Goal: Task Accomplishment & Management: Use online tool/utility

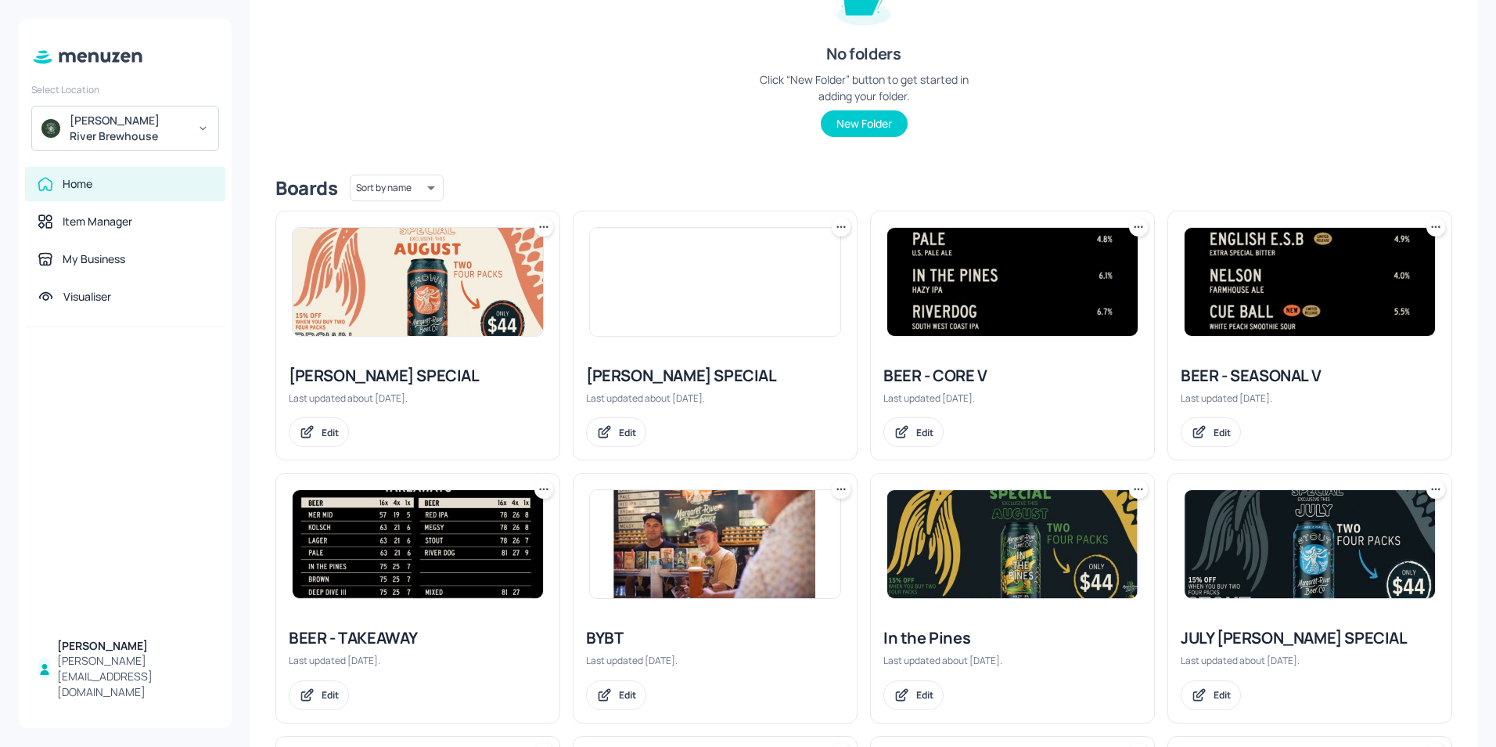
scroll to position [235, 0]
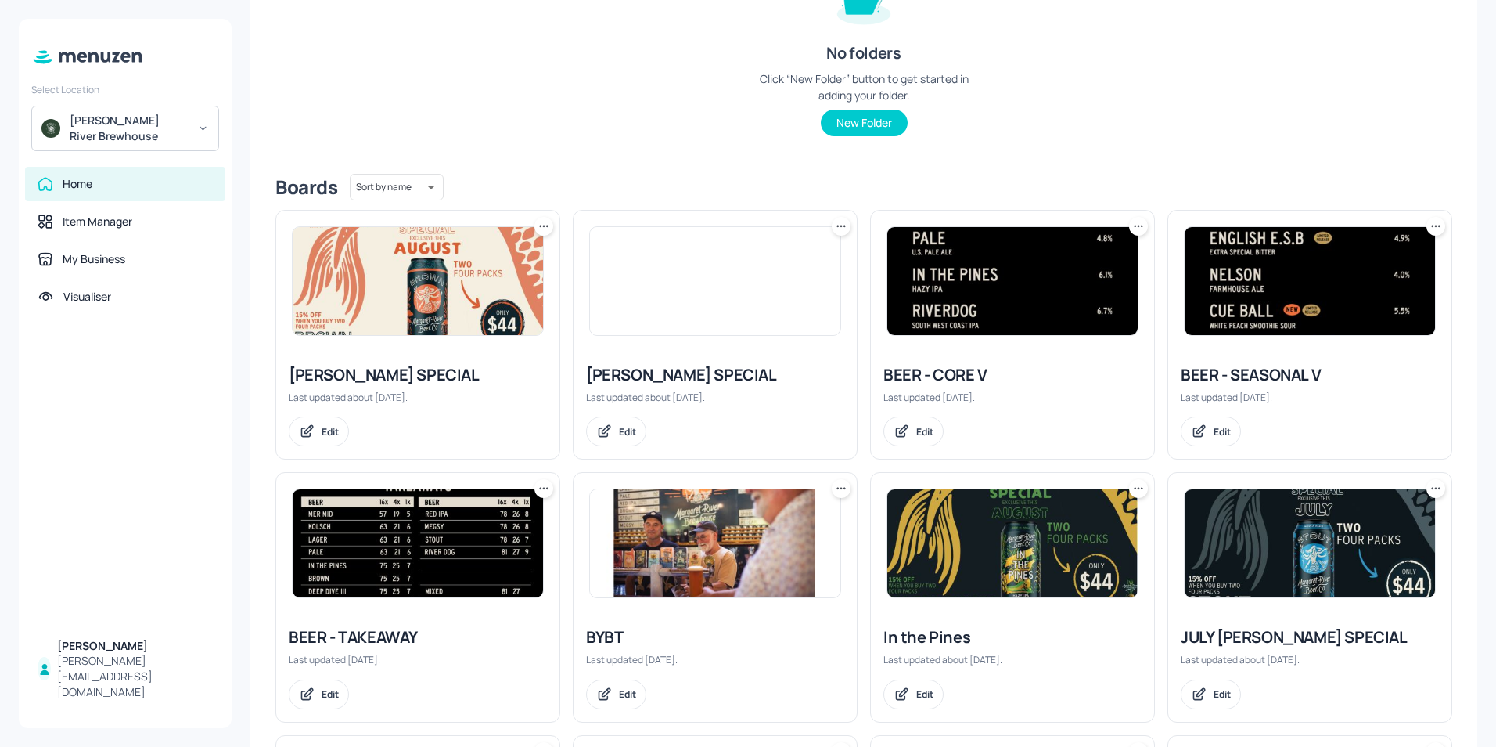
click at [389, 545] on img at bounding box center [418, 543] width 250 height 108
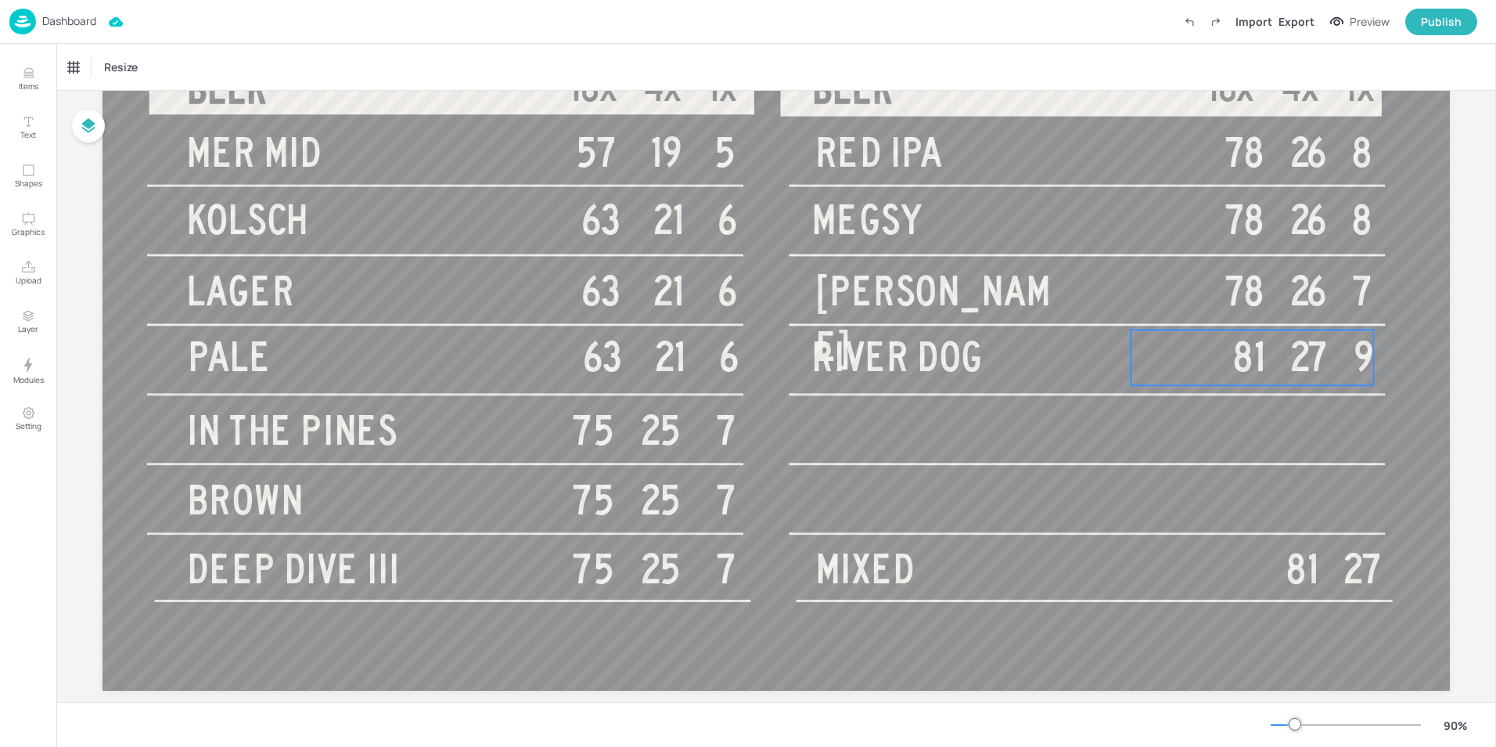
scroll to position [236, 0]
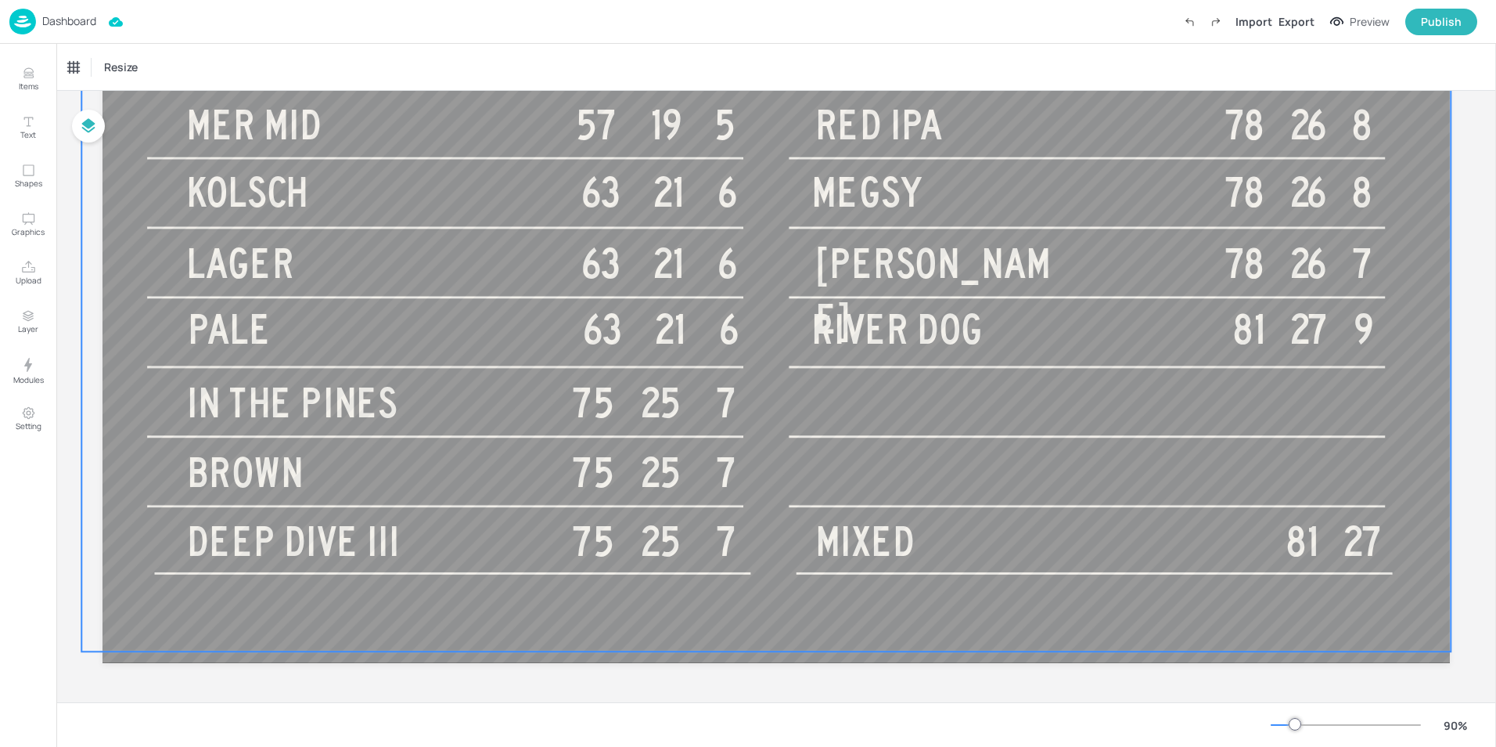
click at [946, 410] on div at bounding box center [766, 266] width 1370 height 770
click at [842, 406] on div at bounding box center [766, 266] width 1370 height 770
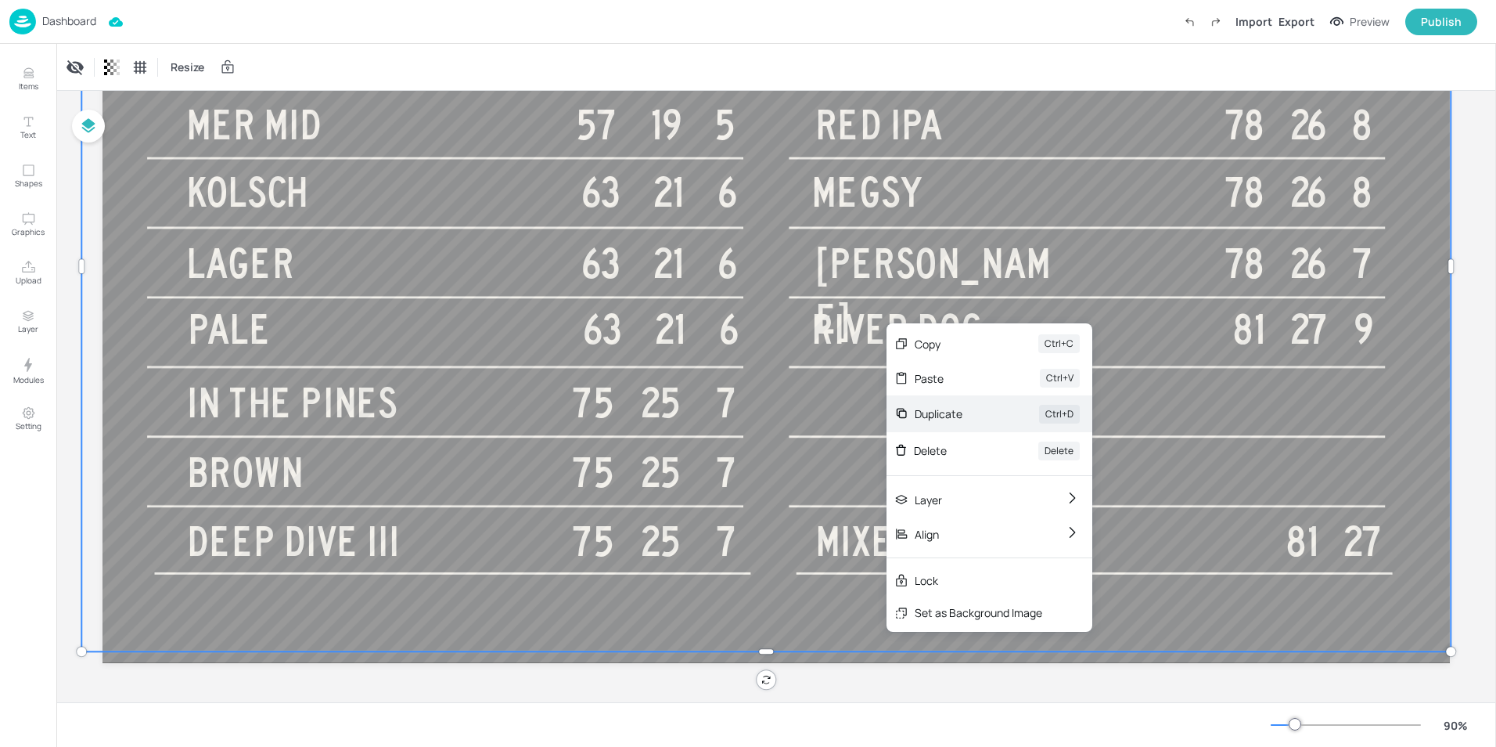
click at [934, 407] on div "Duplicate" at bounding box center [955, 413] width 81 height 16
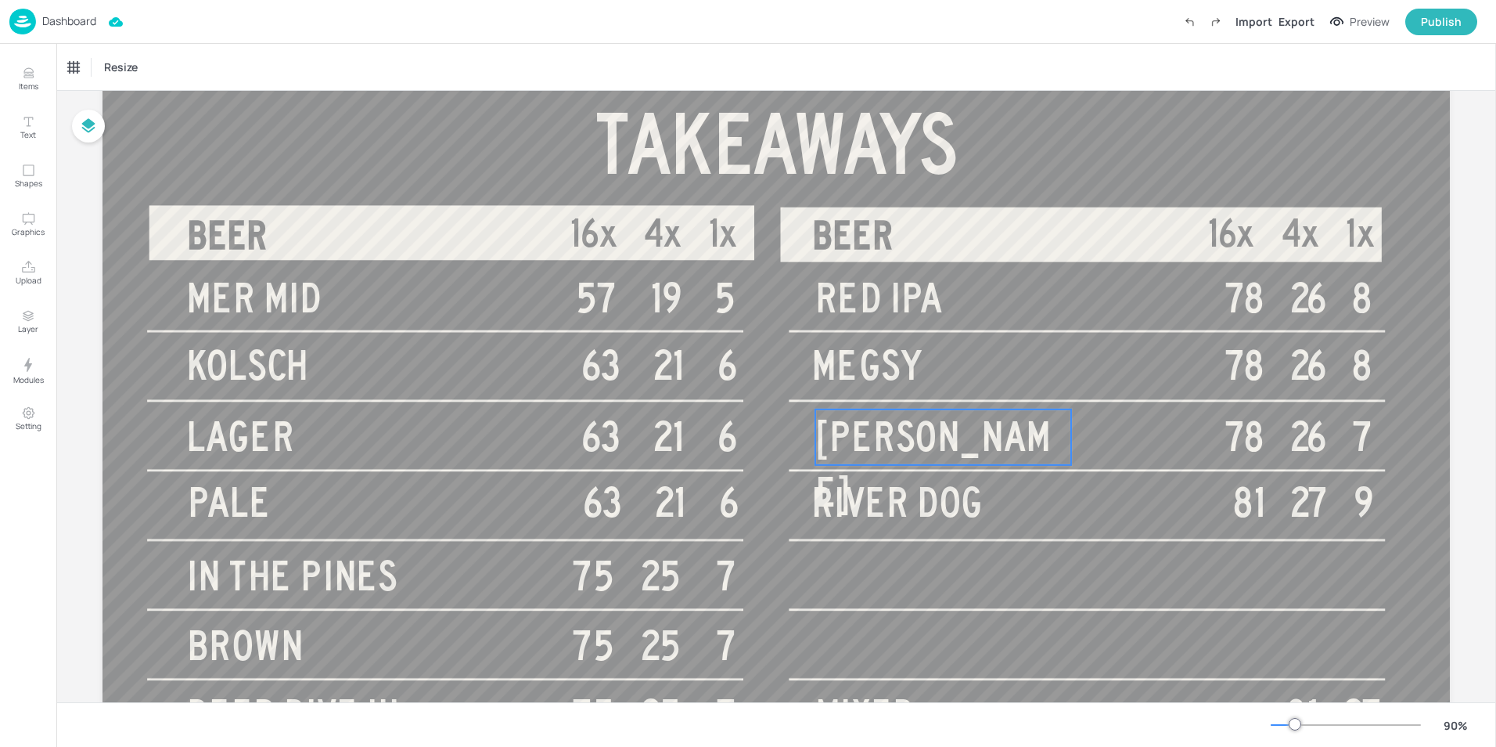
scroll to position [78, 0]
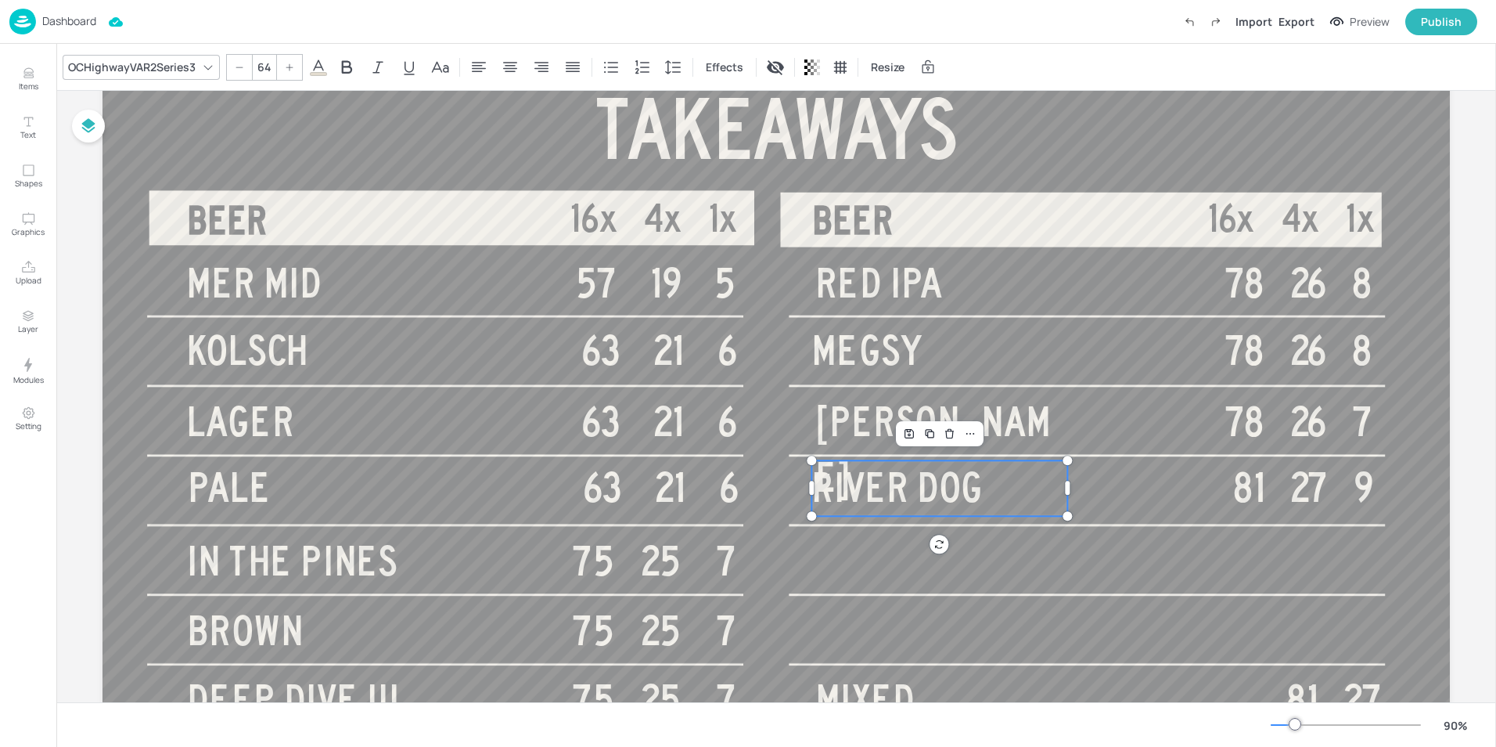
click at [920, 484] on span "RIVER DOG" at bounding box center [897, 488] width 171 height 45
click at [935, 432] on div "Duplicate" at bounding box center [930, 433] width 20 height 20
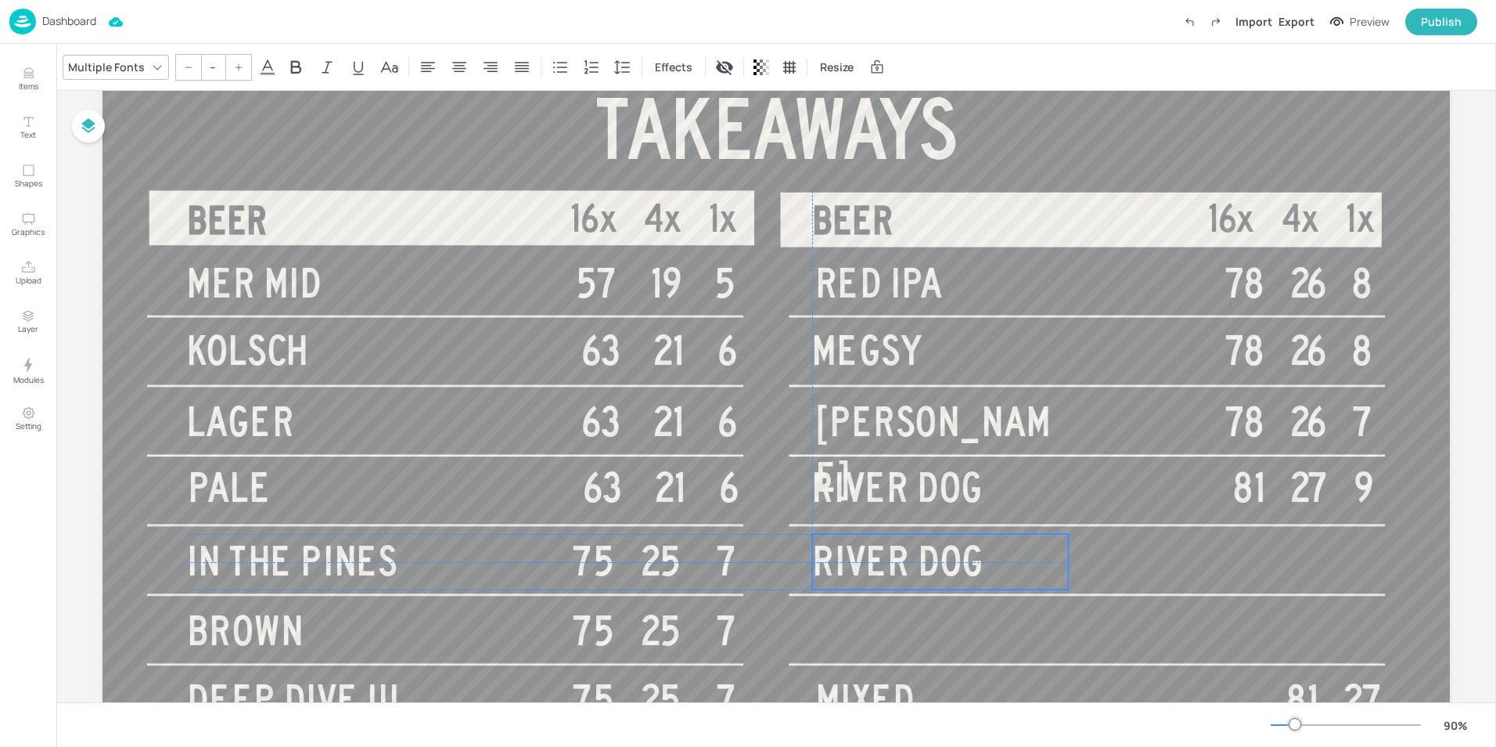
drag, startPoint x: 918, startPoint y: 490, endPoint x: 909, endPoint y: 554, distance: 64.8
click at [909, 554] on span "RIVER DOG" at bounding box center [897, 561] width 171 height 45
click at [986, 557] on p "RIVER DOG" at bounding box center [940, 562] width 256 height 56
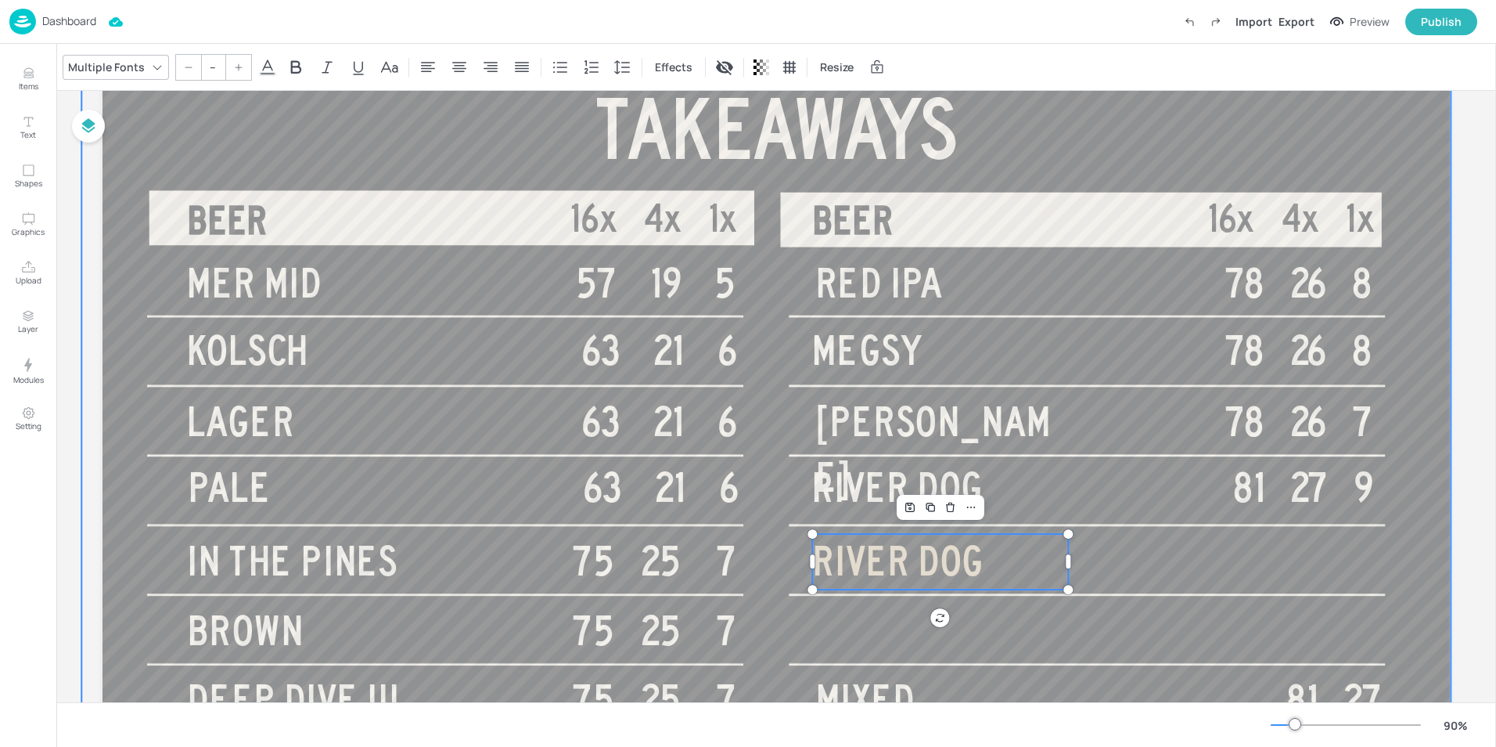
type input "64"
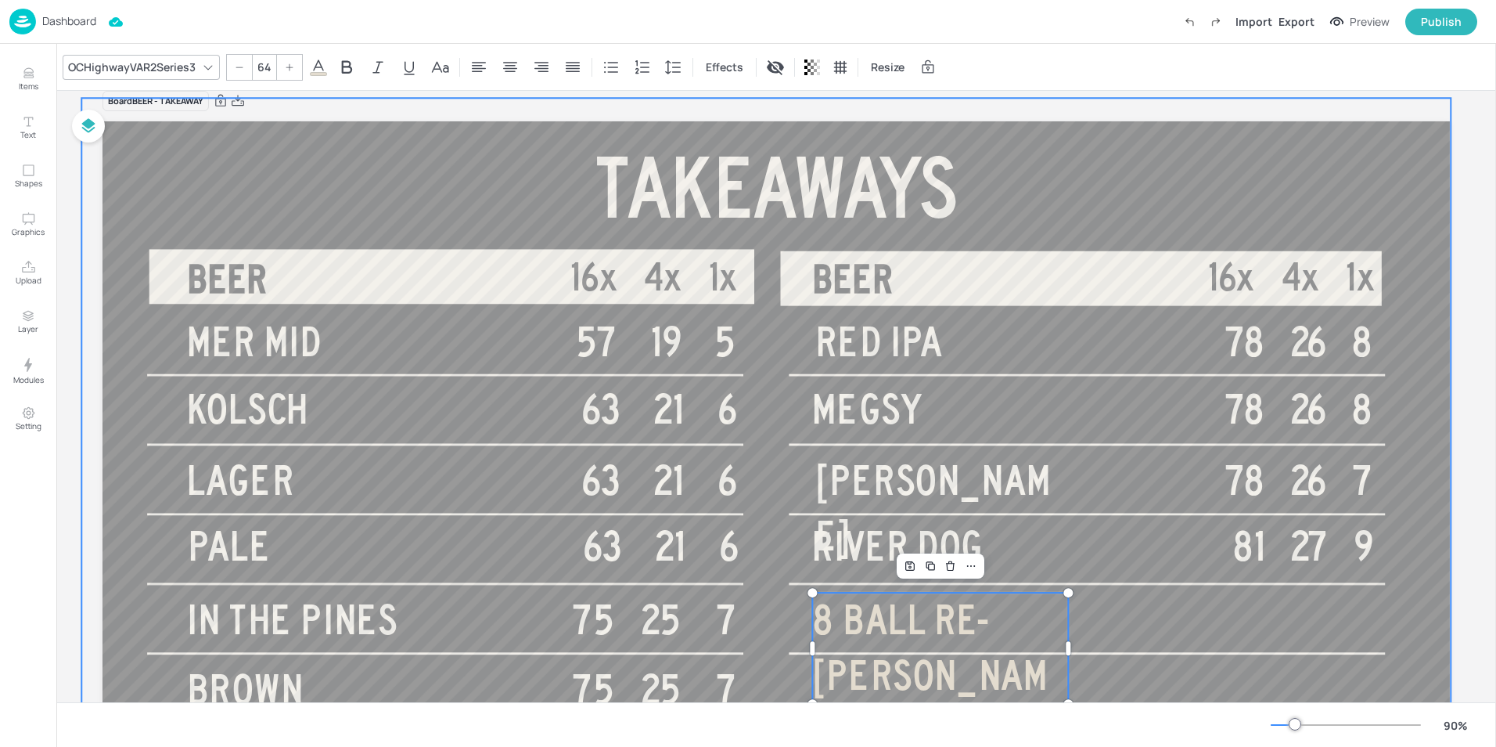
scroll to position [20, 0]
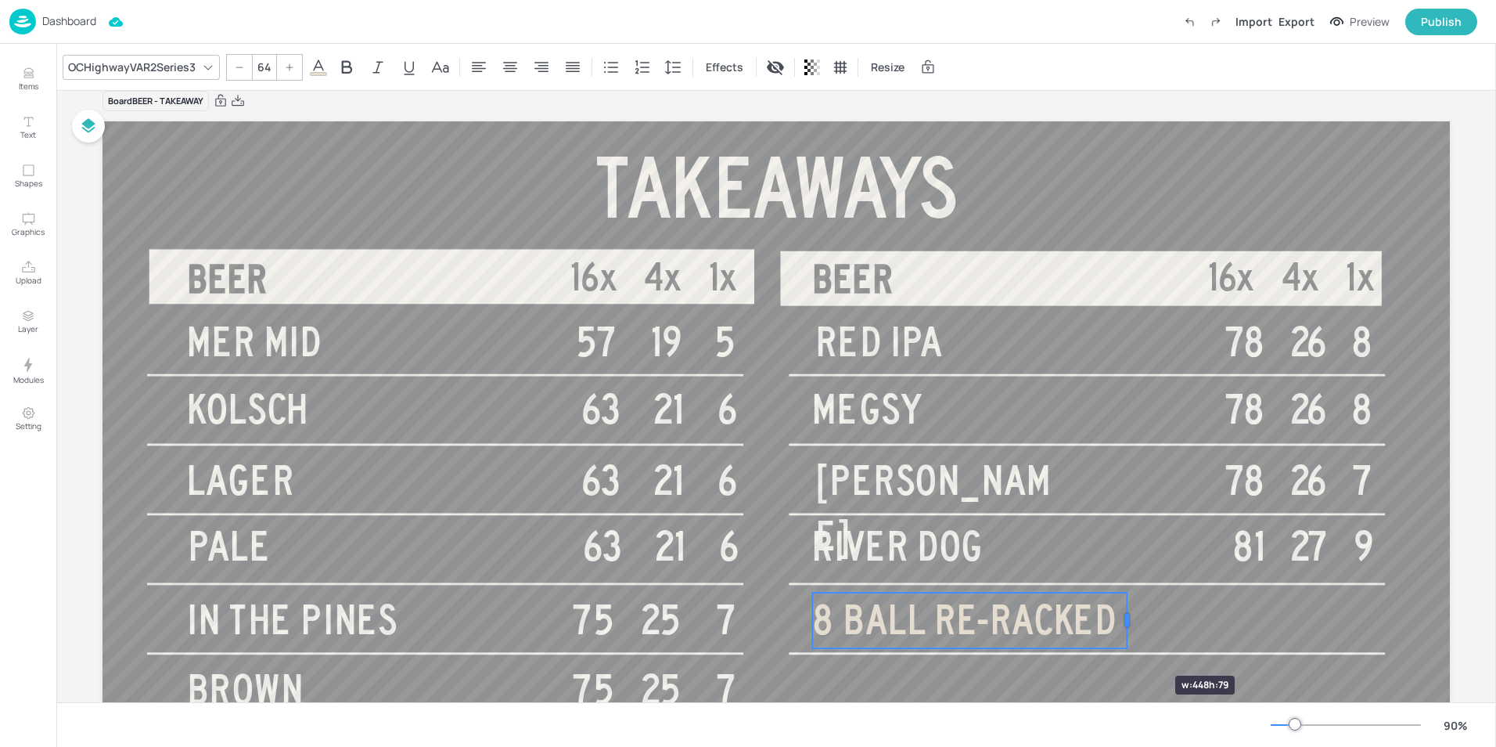
drag, startPoint x: 1070, startPoint y: 646, endPoint x: 1129, endPoint y: 647, distance: 58.7
click at [1129, 647] on div "BEER 16x 4x 1x BEER 16x 4x 1x TAKEAWAYS MER MID 57 19 5 KOLSCH 63 21 6 LAGER 63…" at bounding box center [777, 500] width 1348 height 758
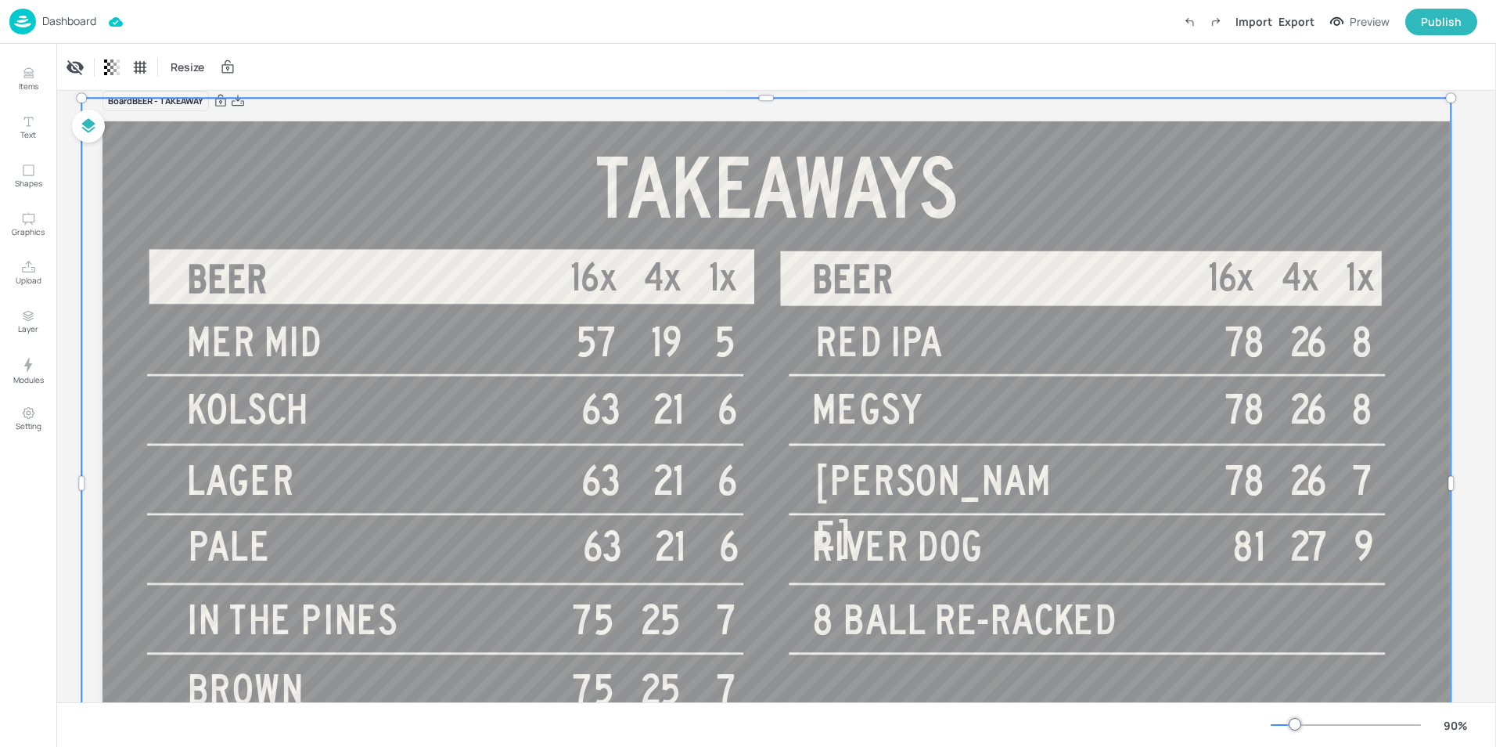
click at [1241, 612] on div at bounding box center [766, 483] width 1370 height 770
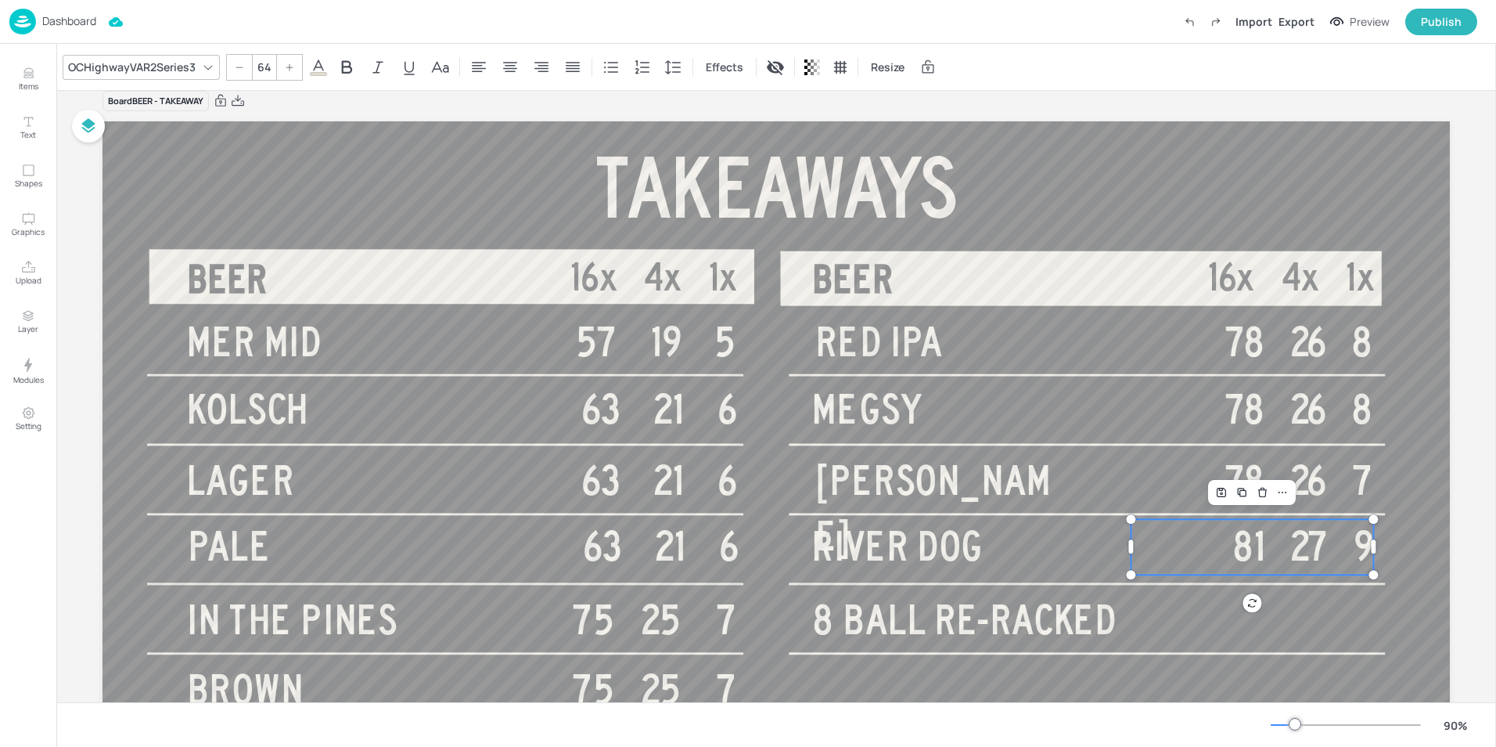
click at [1244, 561] on span "81 27 9" at bounding box center [1303, 546] width 141 height 45
click at [1240, 497] on icon "Duplicate" at bounding box center [1242, 492] width 13 height 13
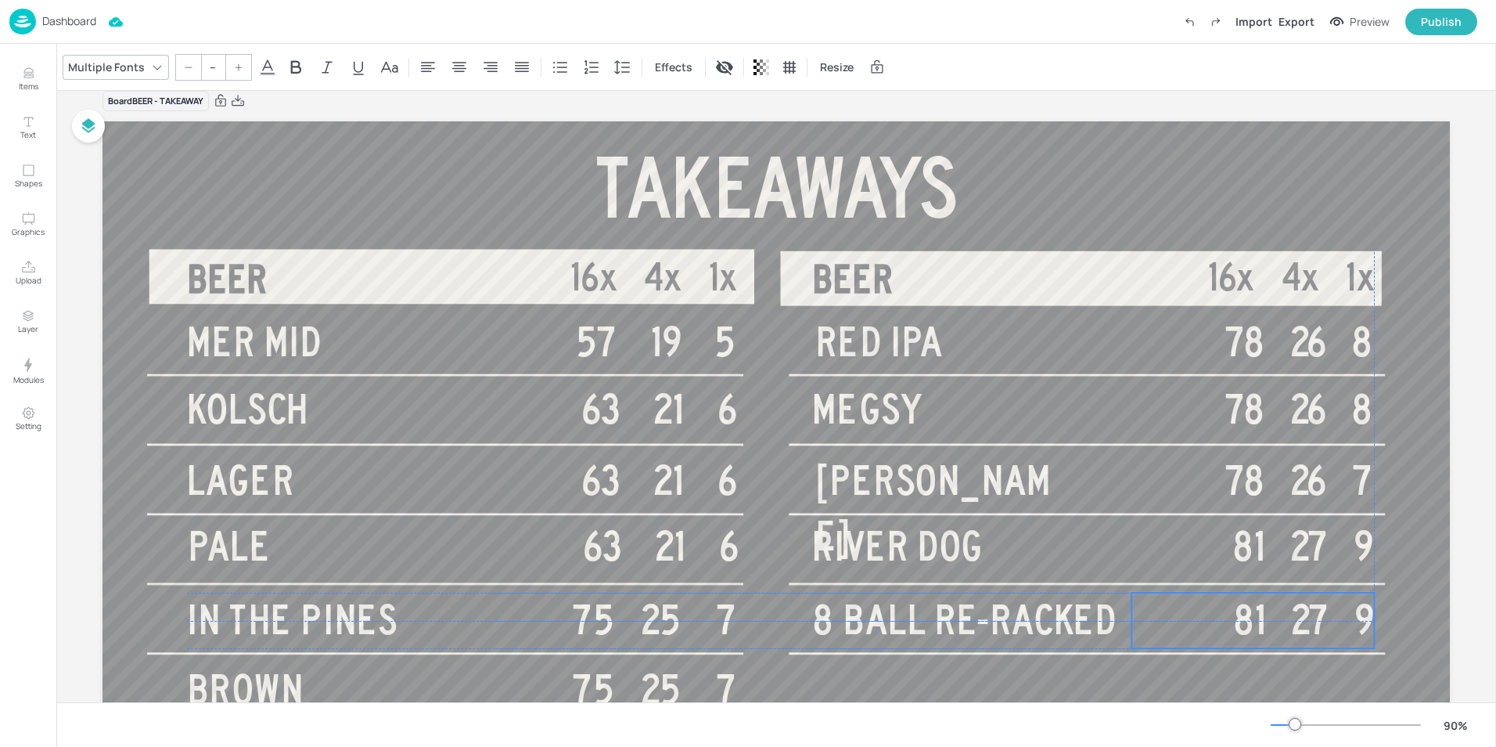
drag, startPoint x: 1266, startPoint y: 554, endPoint x: 1262, endPoint y: 618, distance: 63.6
click at [1262, 618] on span "81 27 9" at bounding box center [1304, 620] width 141 height 45
click at [1254, 619] on span "81 27 9" at bounding box center [1304, 620] width 141 height 45
type input "64"
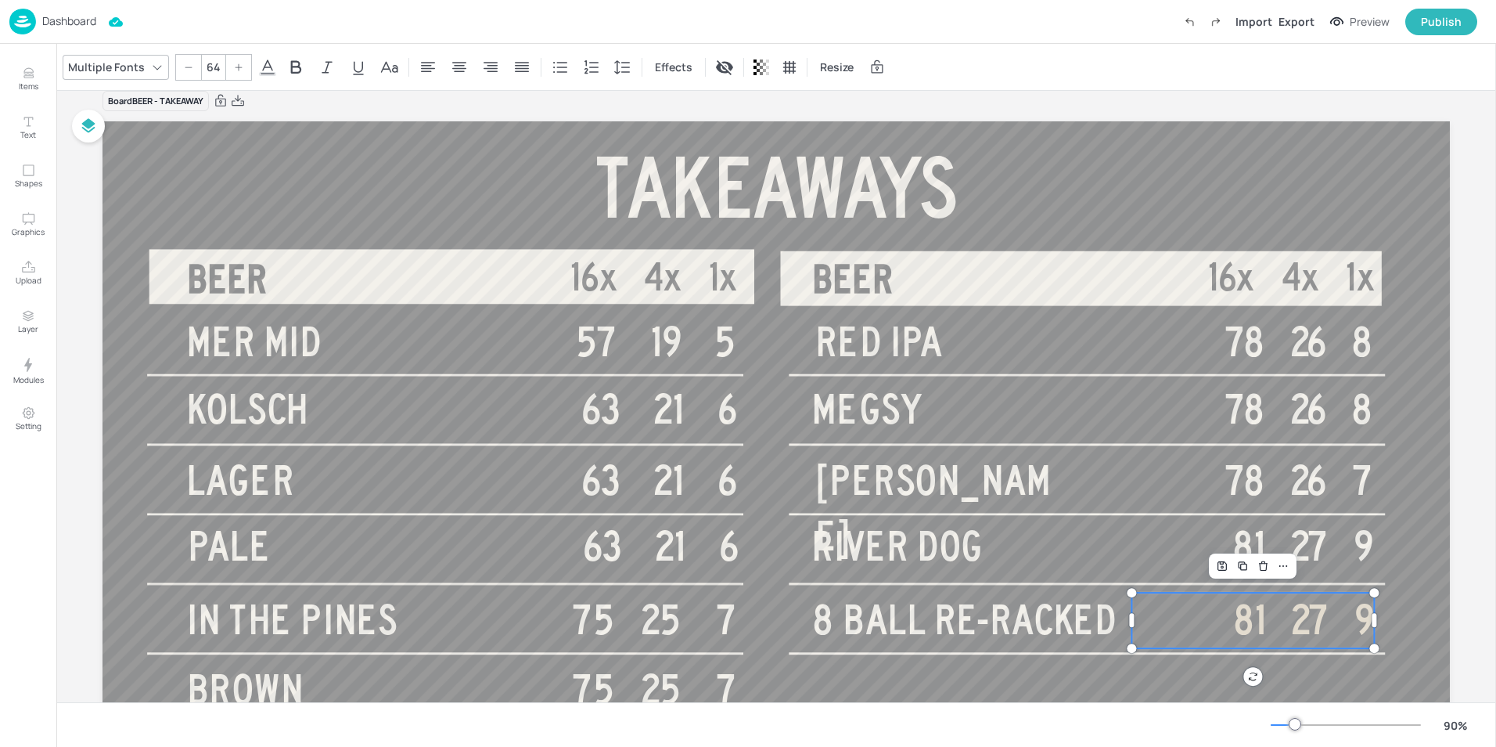
click at [1254, 619] on span "81 27 9" at bounding box center [1304, 620] width 141 height 45
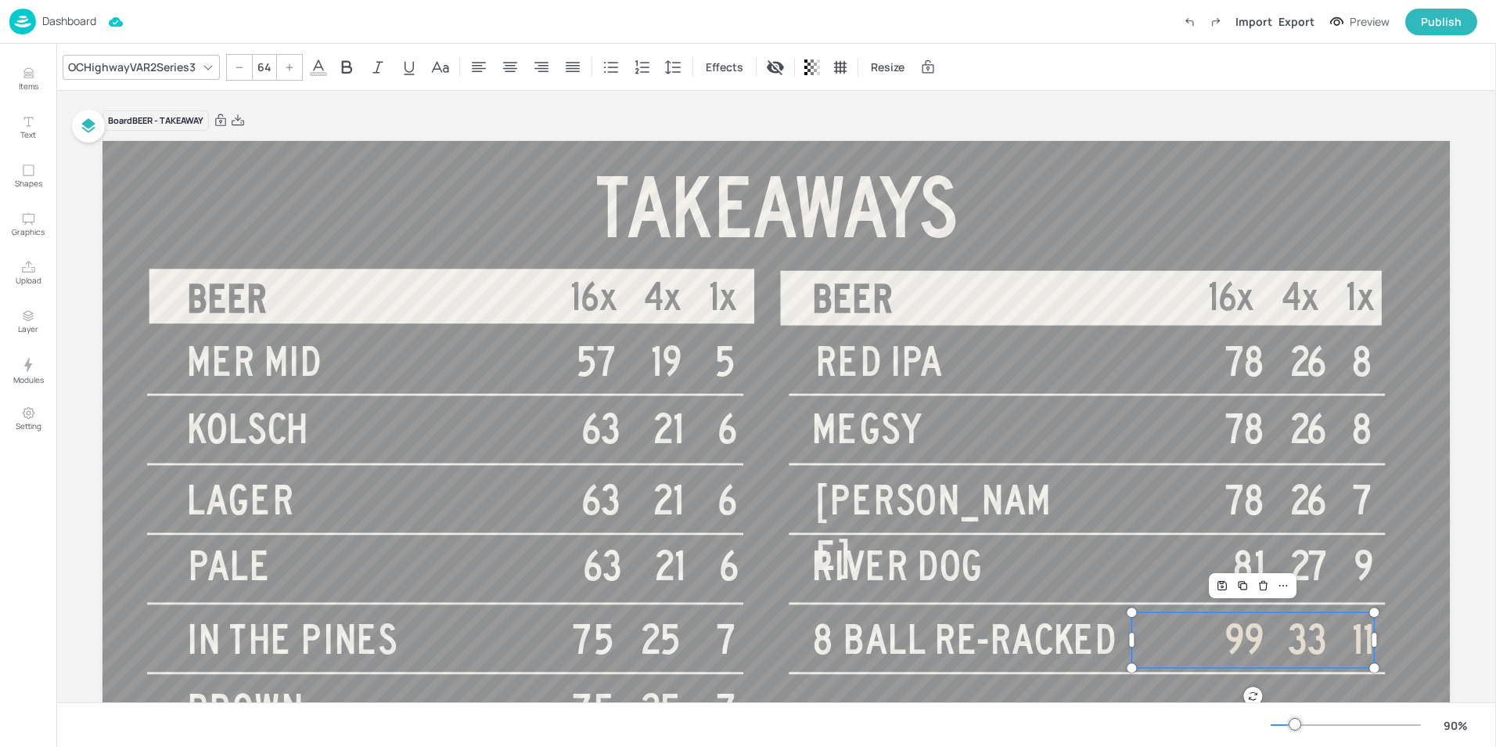
click at [1453, 546] on div "Board BEER - TAKEAWAY BEER 16x 4x 1x BEER 16x 4x 1x TAKEAWAYS MER MID 57 19 5 K…" at bounding box center [776, 515] width 1435 height 848
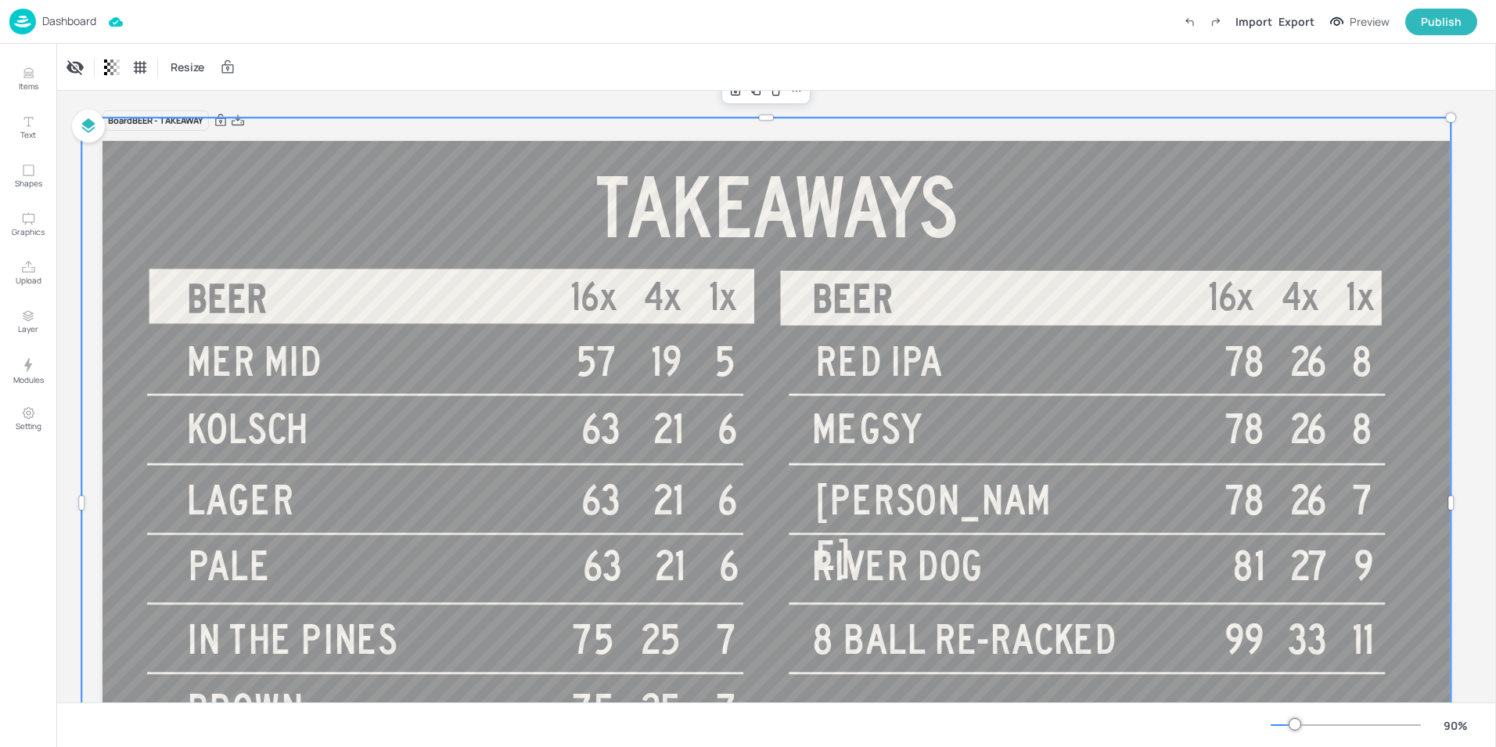
click at [1415, 556] on div at bounding box center [766, 502] width 1370 height 770
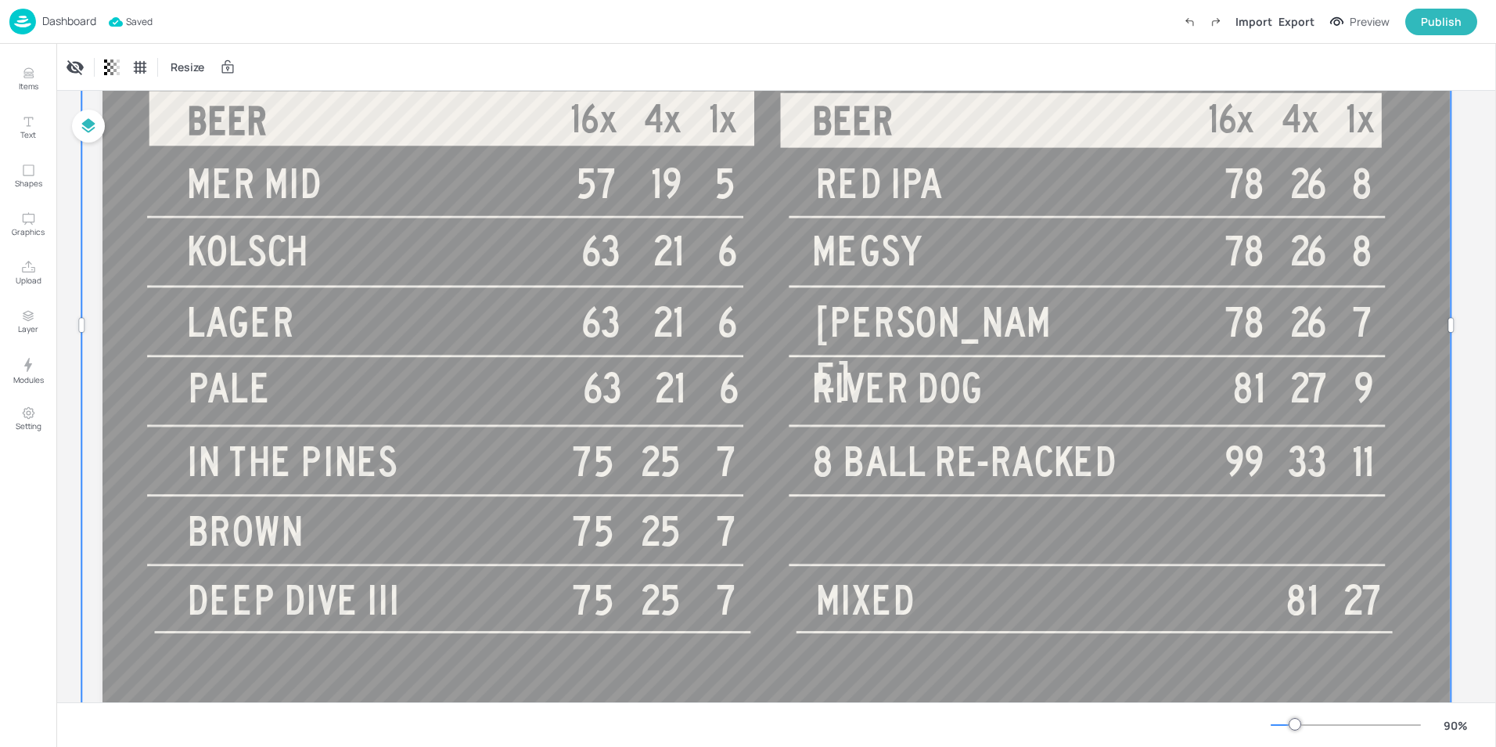
scroll to position [157, 0]
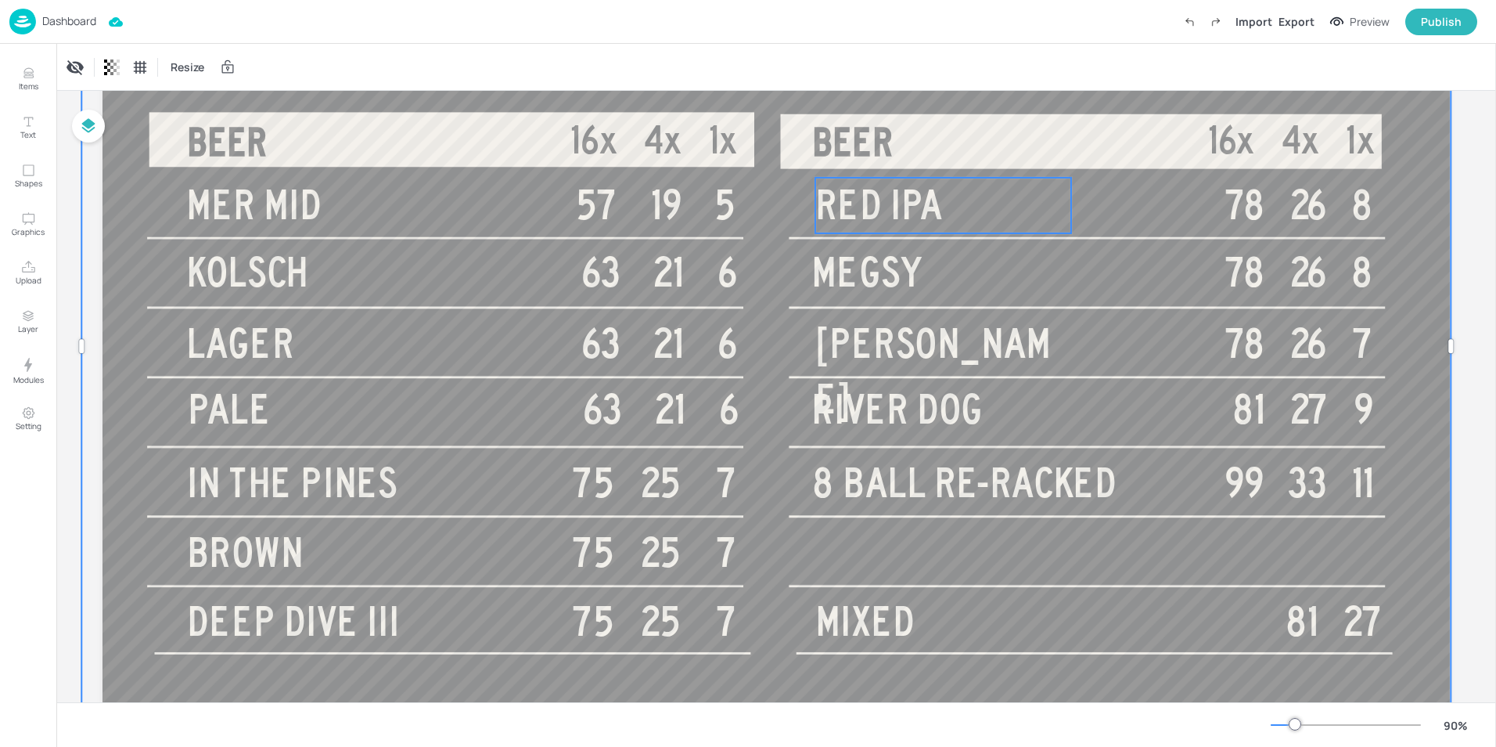
click at [902, 208] on span "RED IPA" at bounding box center [880, 205] width 128 height 45
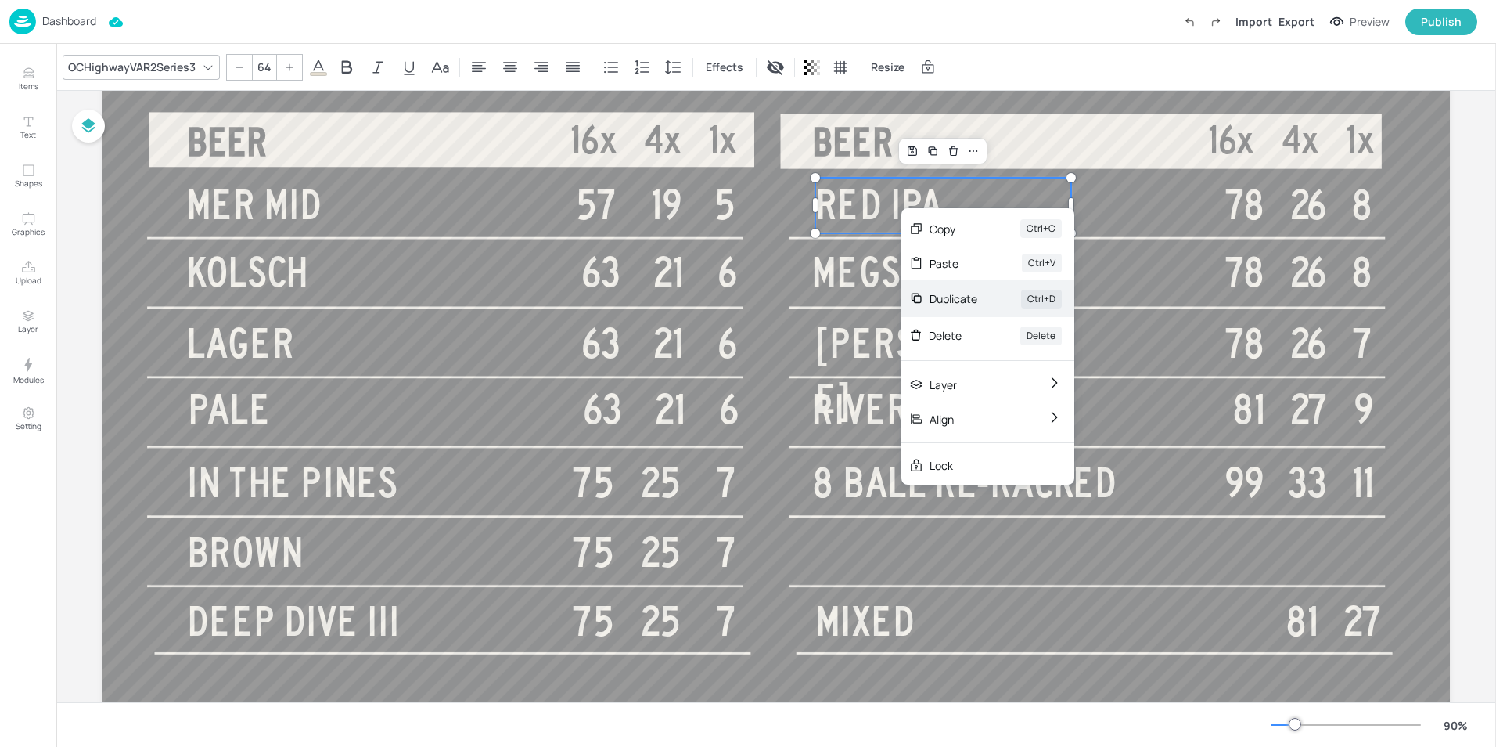
click at [935, 299] on div "Duplicate" at bounding box center [954, 298] width 48 height 16
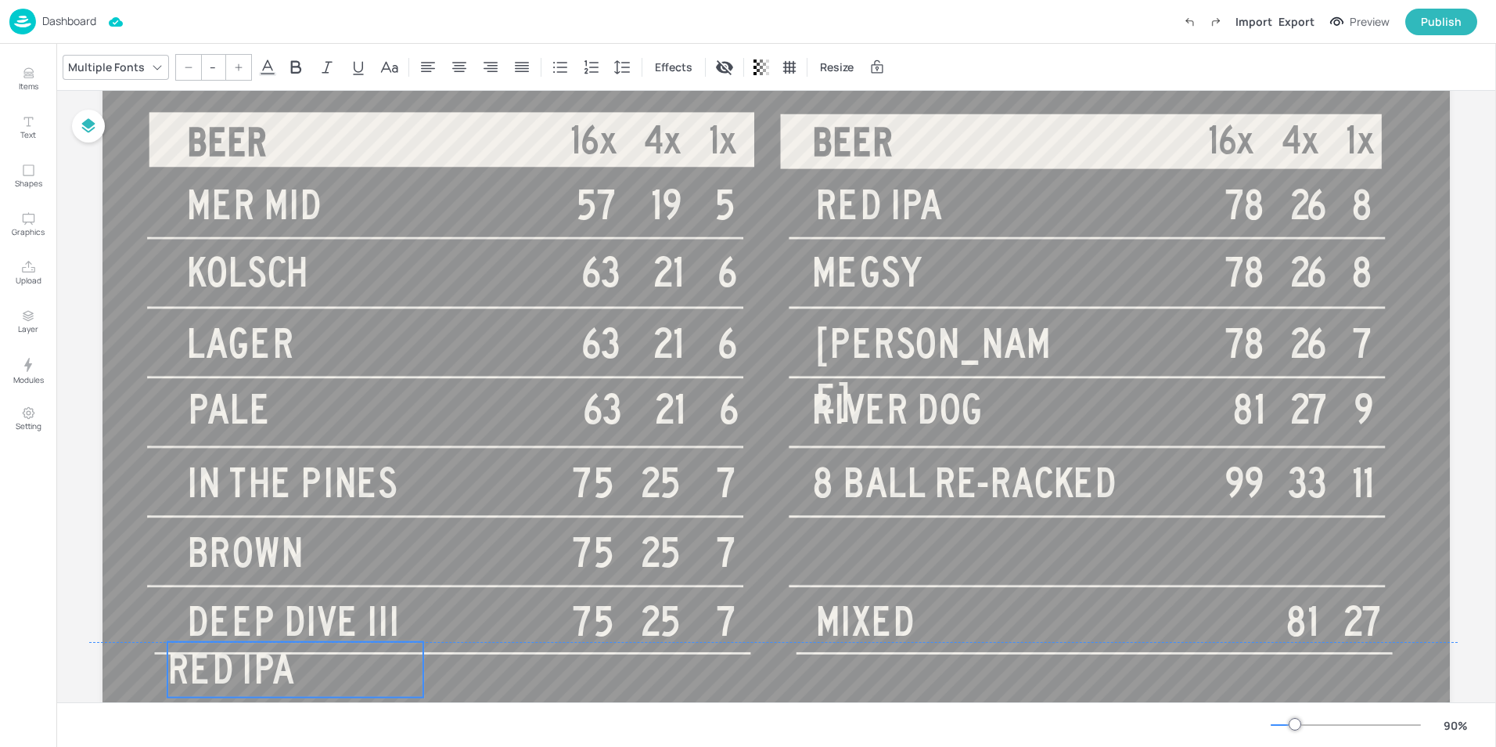
drag, startPoint x: 935, startPoint y: 207, endPoint x: 279, endPoint y: 661, distance: 797.0
click at [279, 661] on span "RED IPA" at bounding box center [231, 669] width 128 height 45
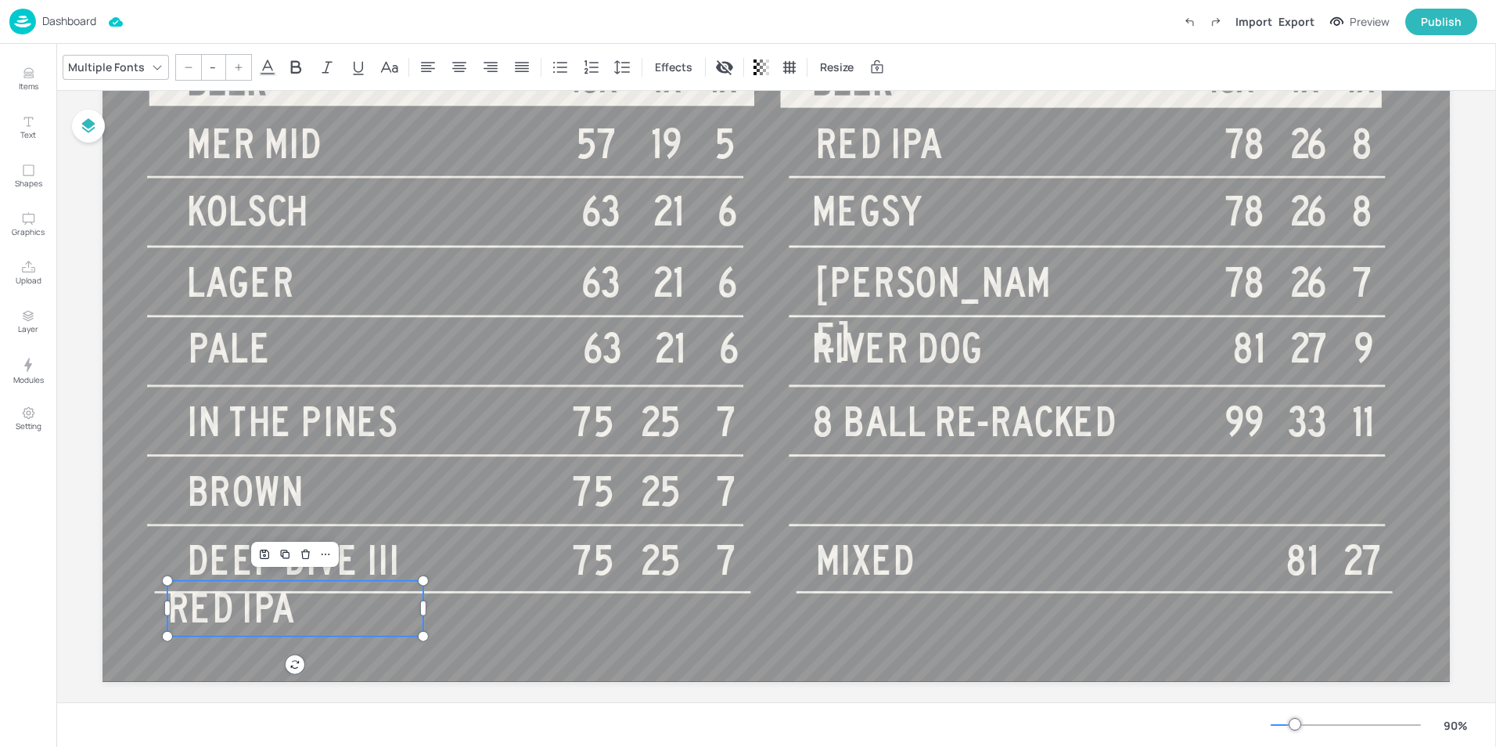
scroll to position [236, 0]
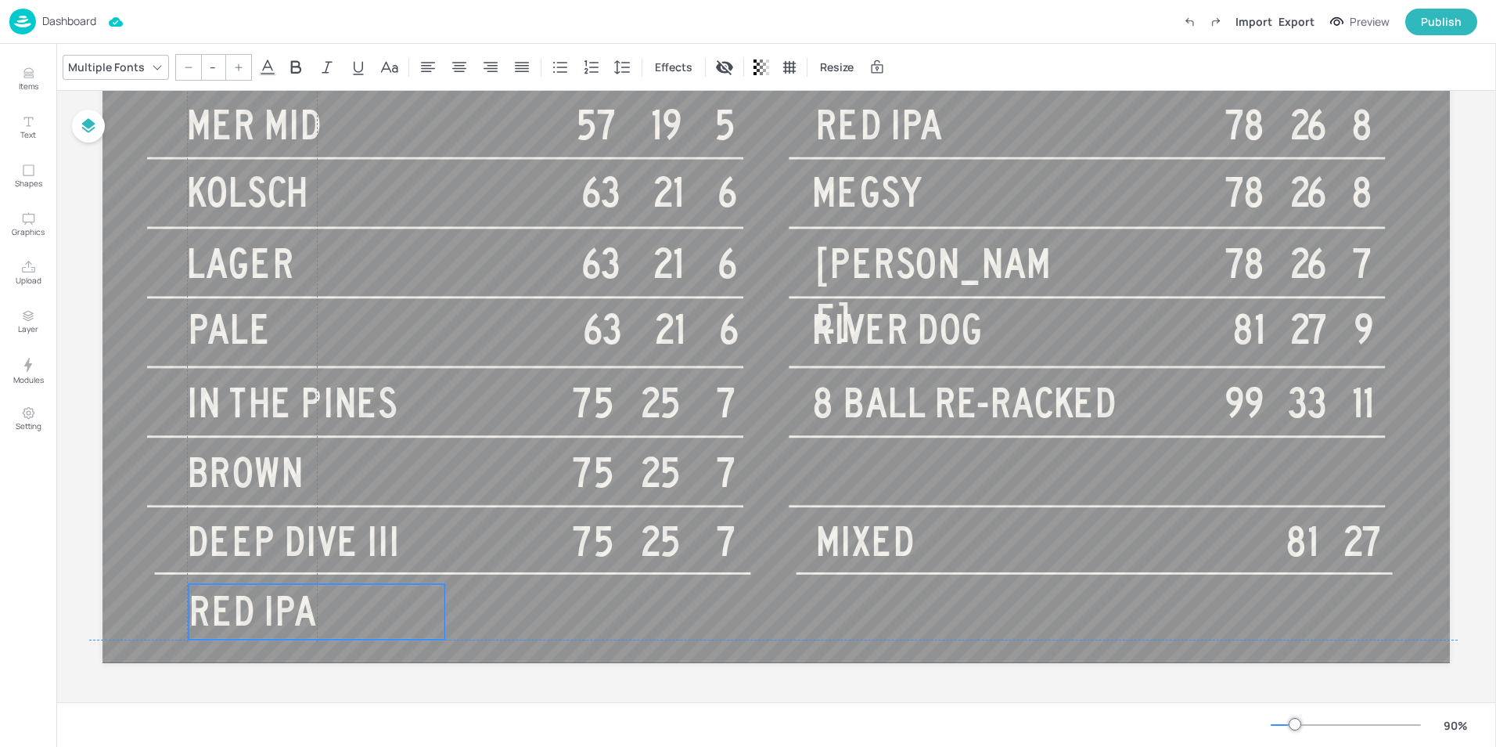
drag, startPoint x: 265, startPoint y: 593, endPoint x: 286, endPoint y: 618, distance: 32.8
click at [286, 618] on span "RED IPA" at bounding box center [253, 611] width 128 height 45
click at [297, 614] on span "RED IPA" at bounding box center [253, 611] width 128 height 45
type input "64"
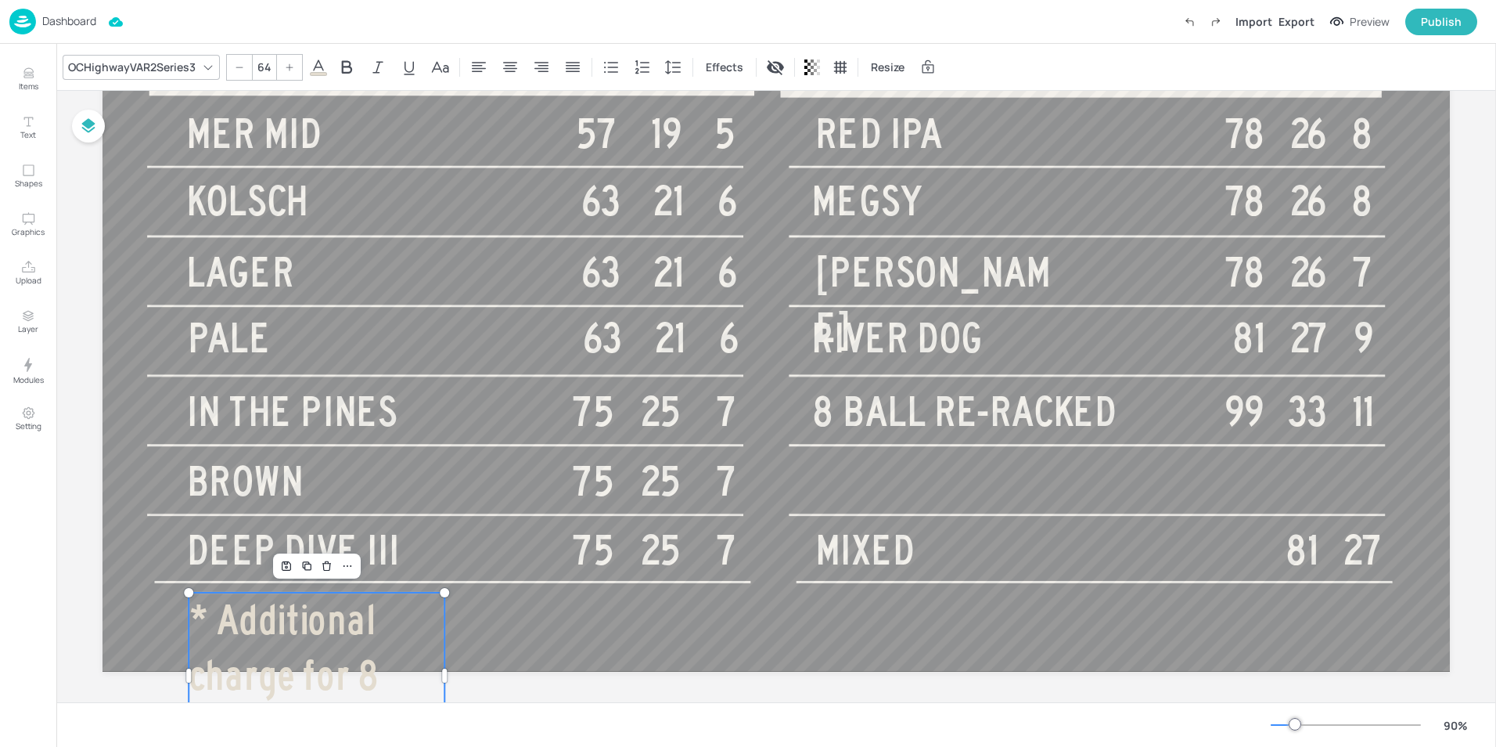
scroll to position [283, 0]
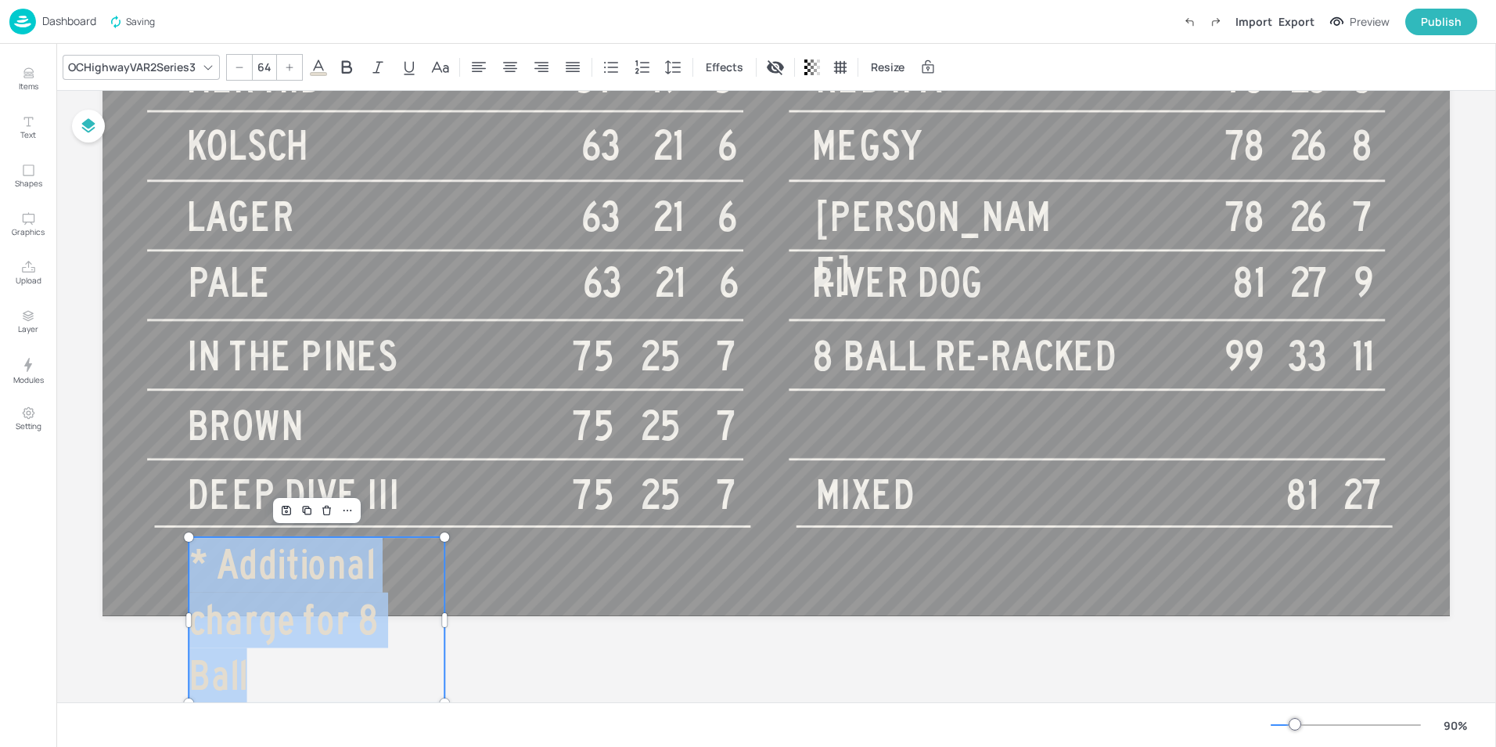
drag, startPoint x: 339, startPoint y: 677, endPoint x: 195, endPoint y: 541, distance: 198.2
click at [195, 541] on p "* Additional charge for 8 Ball" at bounding box center [317, 620] width 256 height 167
click at [240, 65] on icon at bounding box center [239, 67] width 9 height 9
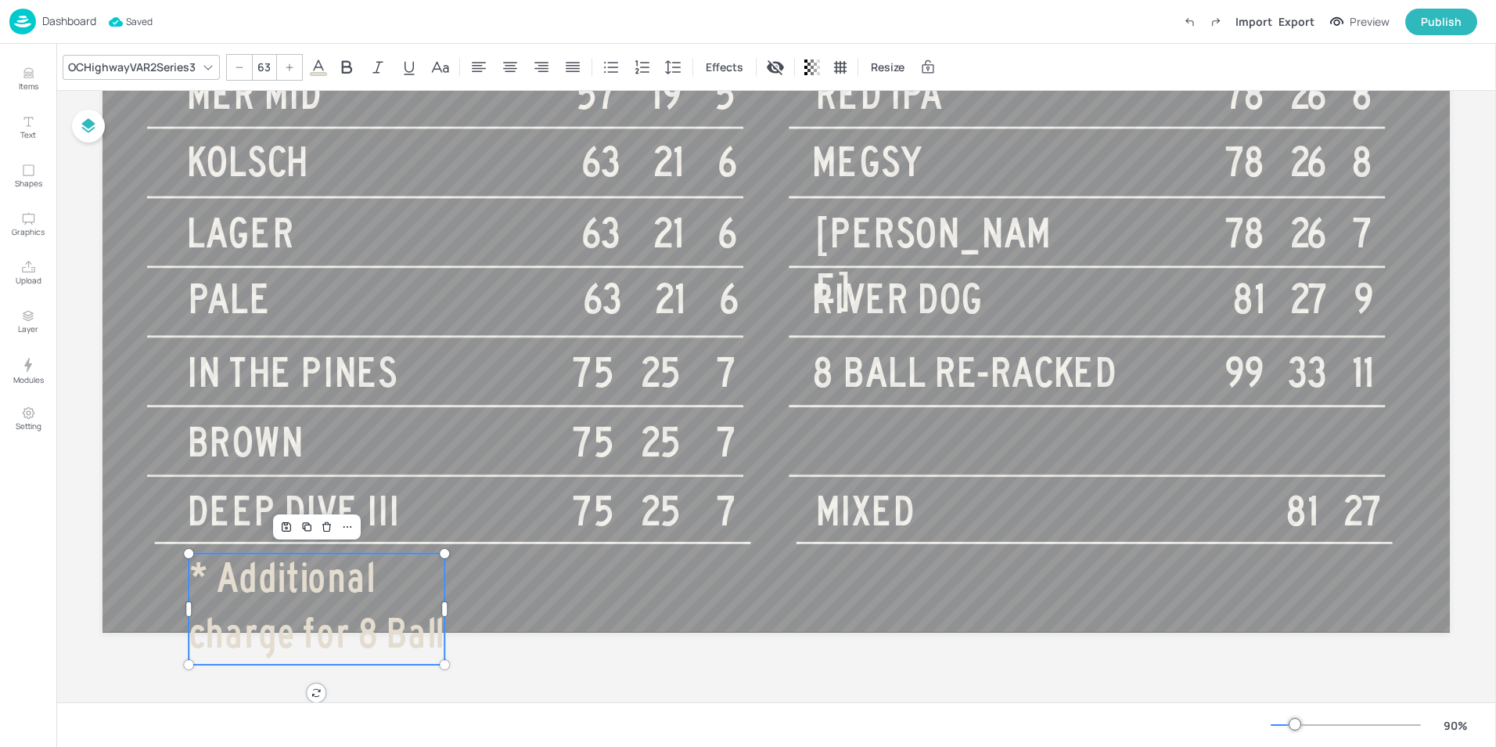
click at [240, 65] on icon at bounding box center [239, 67] width 9 height 9
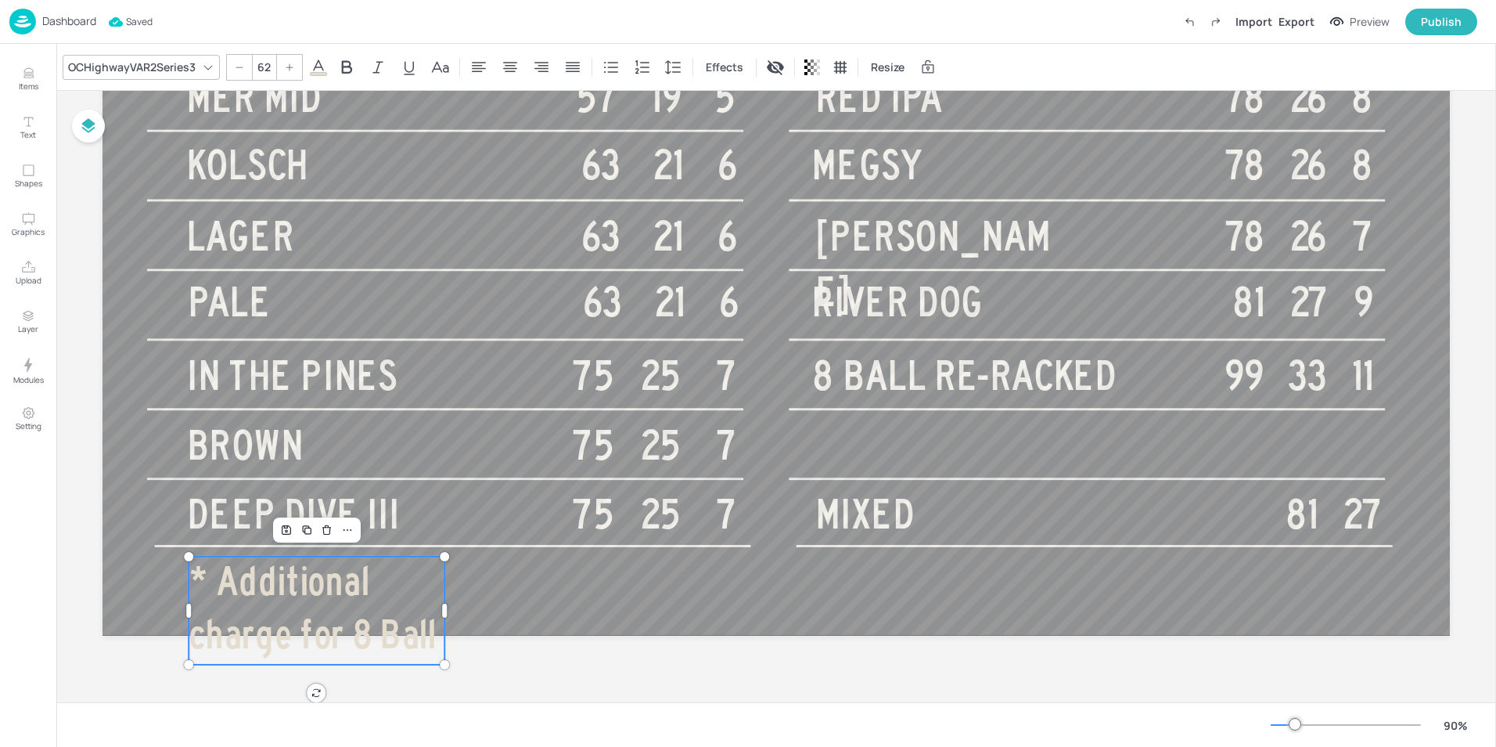
click at [240, 65] on icon at bounding box center [239, 67] width 9 height 9
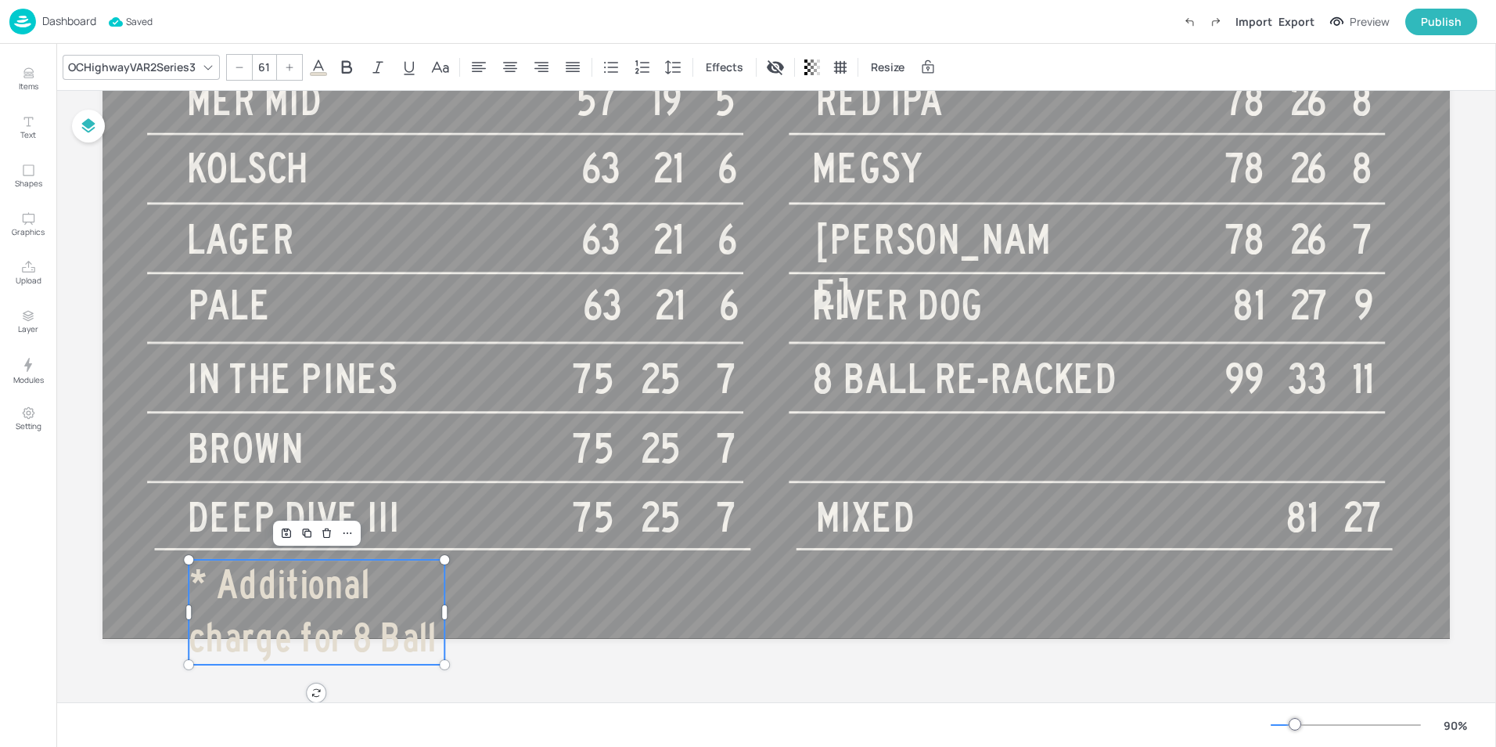
click at [240, 65] on icon at bounding box center [239, 67] width 9 height 9
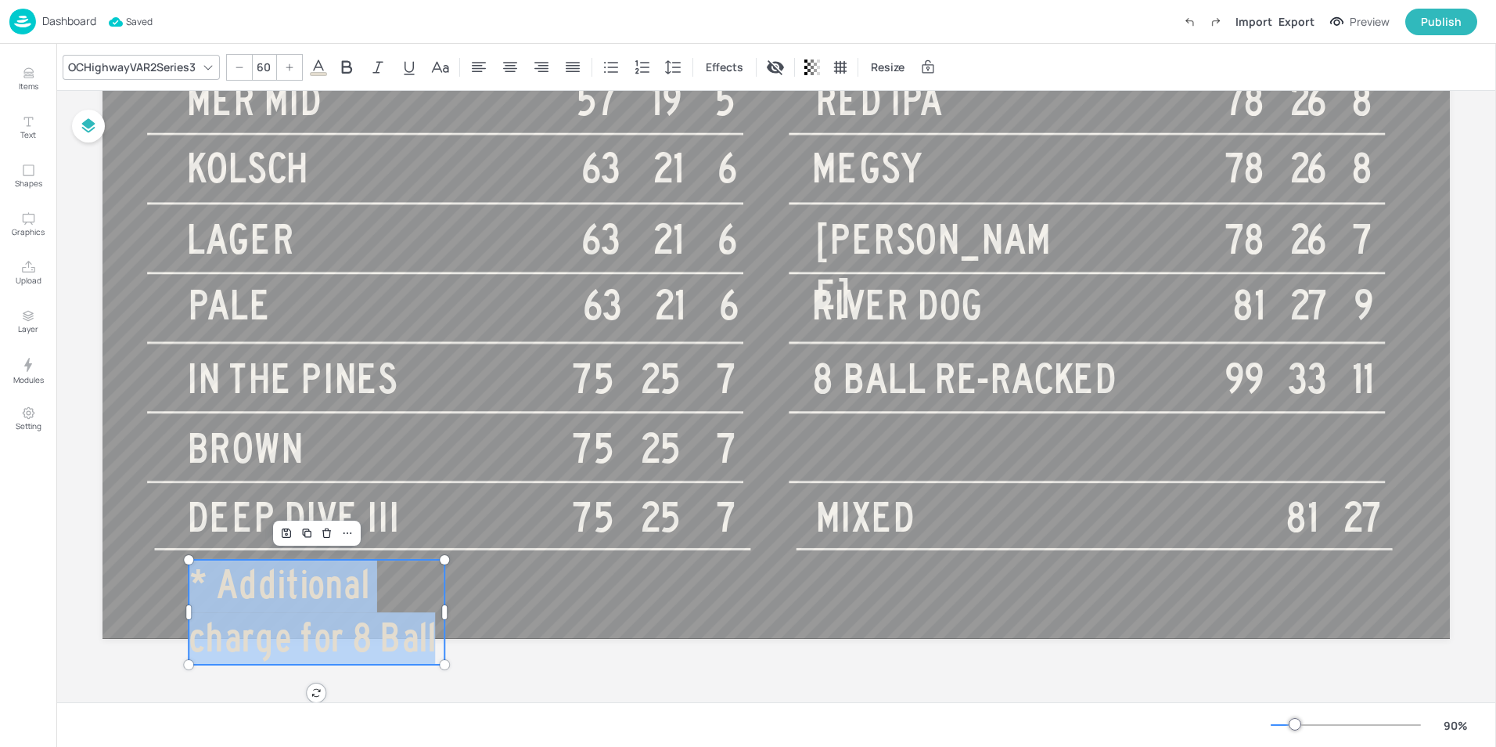
click at [240, 65] on icon at bounding box center [239, 67] width 9 height 9
click at [240, 66] on icon at bounding box center [239, 67] width 9 height 9
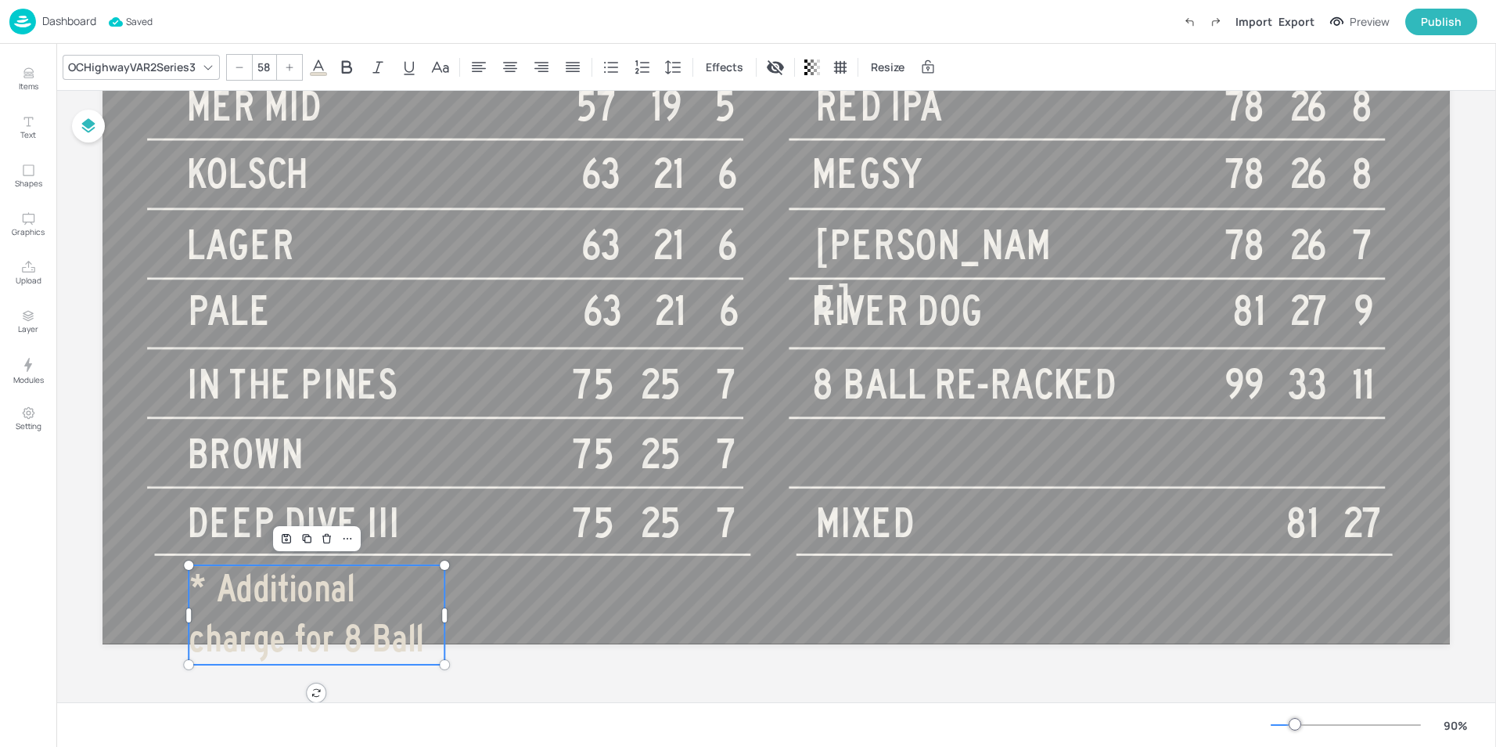
click at [240, 66] on icon at bounding box center [239, 67] width 9 height 9
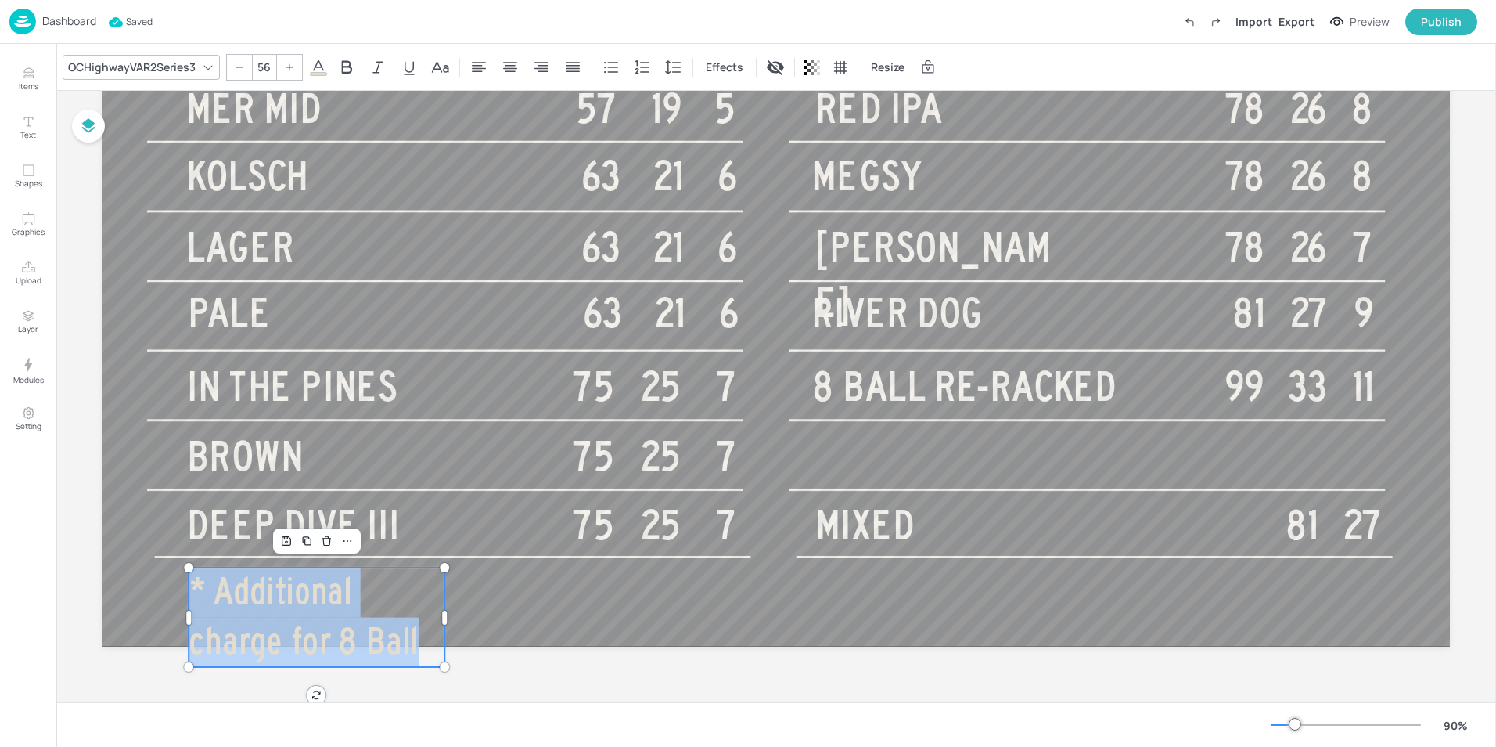
click at [240, 66] on icon at bounding box center [239, 67] width 9 height 9
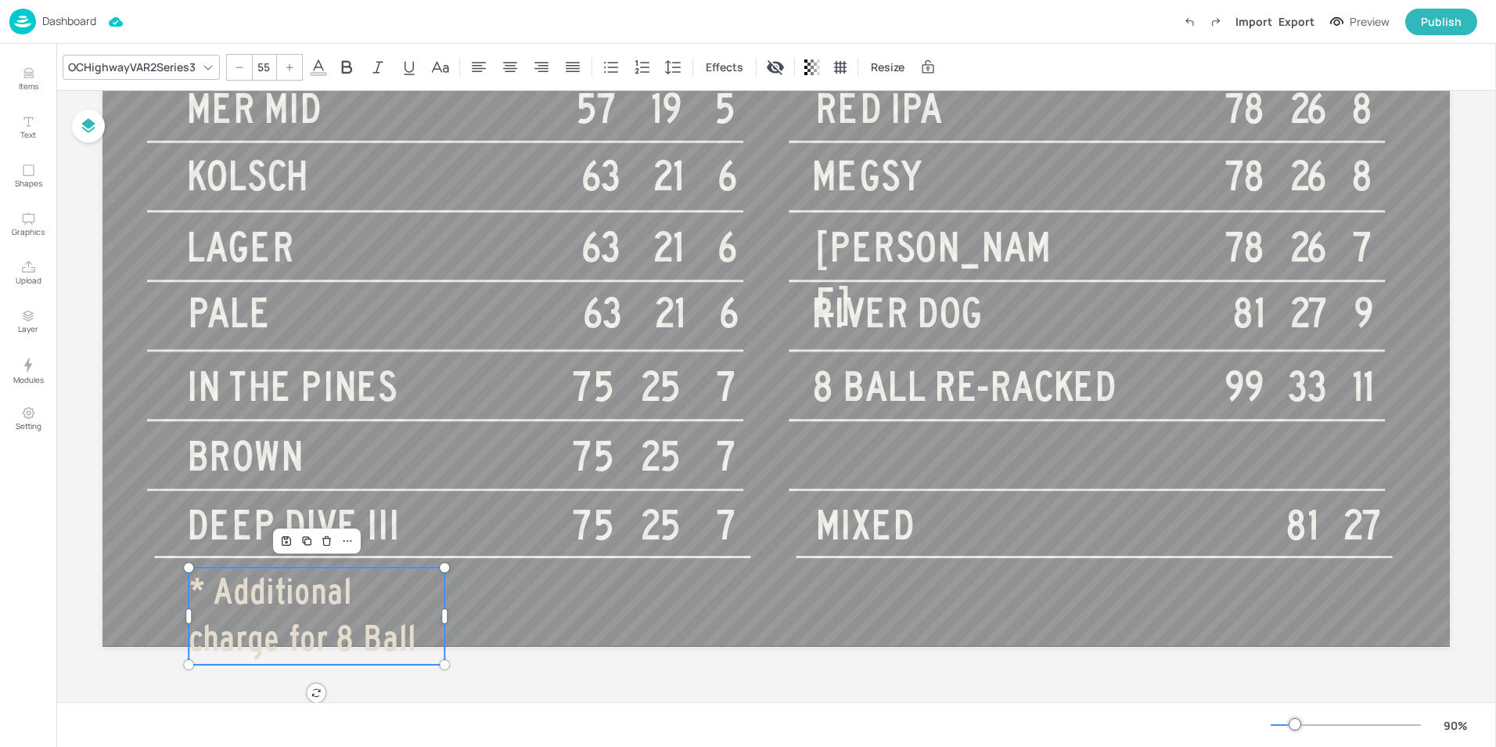
click at [240, 66] on icon at bounding box center [239, 67] width 9 height 9
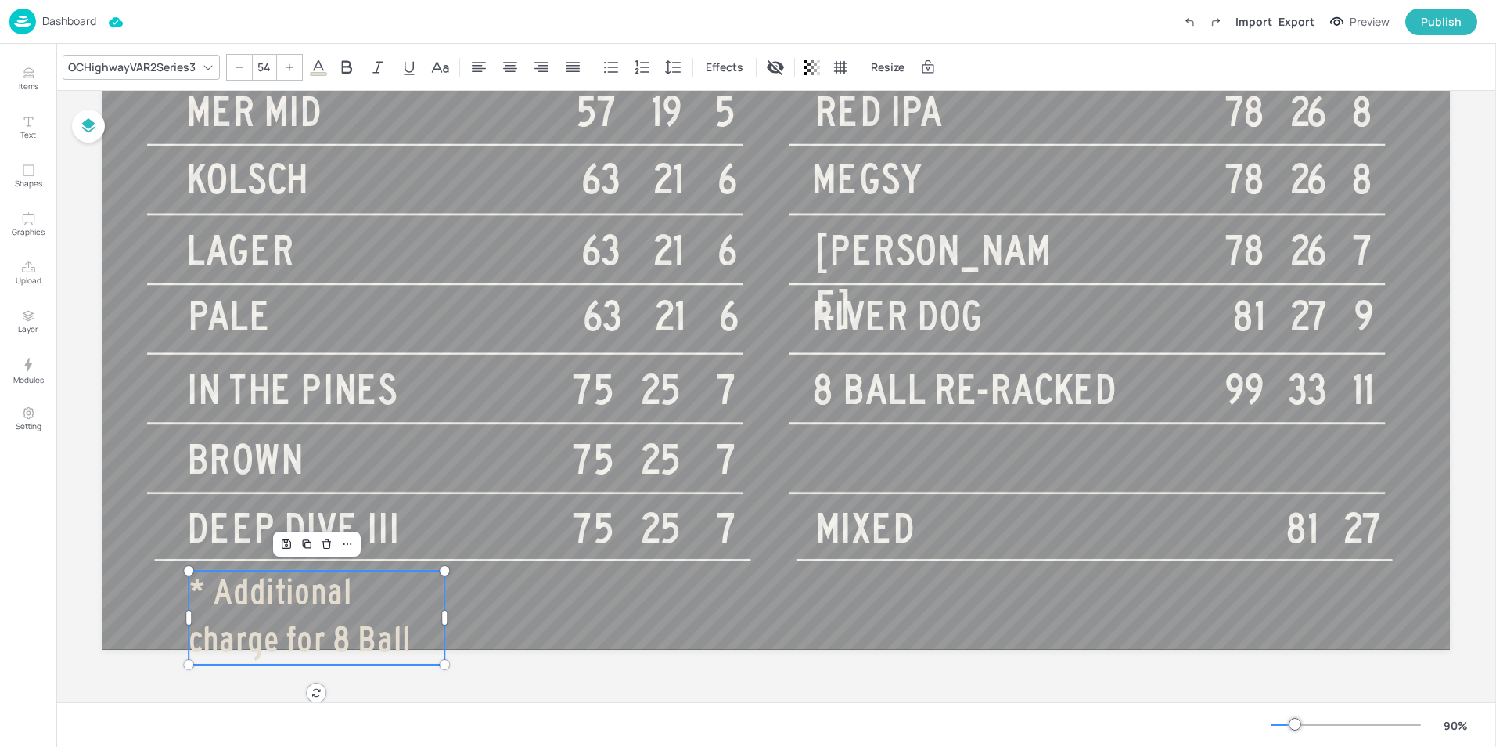
click at [240, 66] on icon at bounding box center [239, 67] width 9 height 9
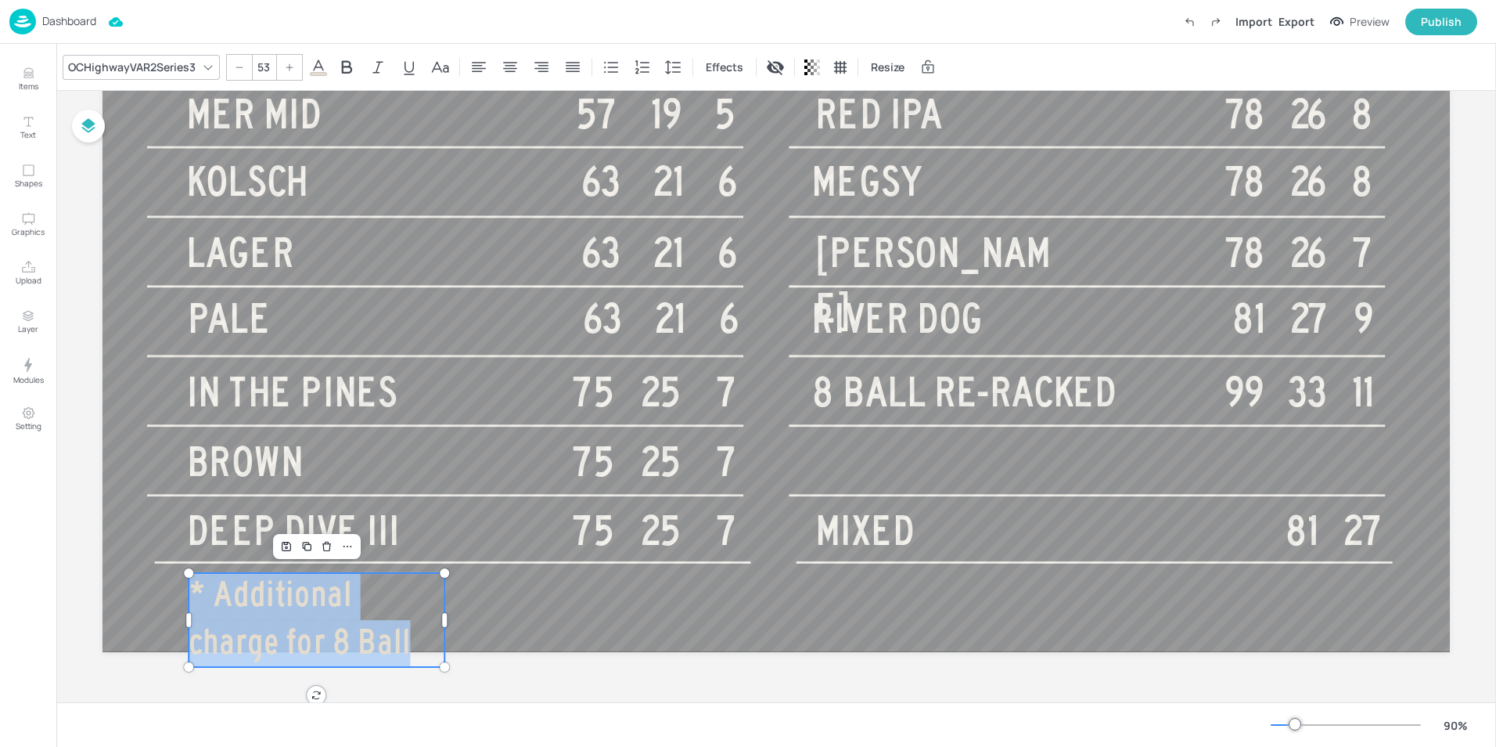
click at [240, 66] on icon at bounding box center [239, 67] width 9 height 9
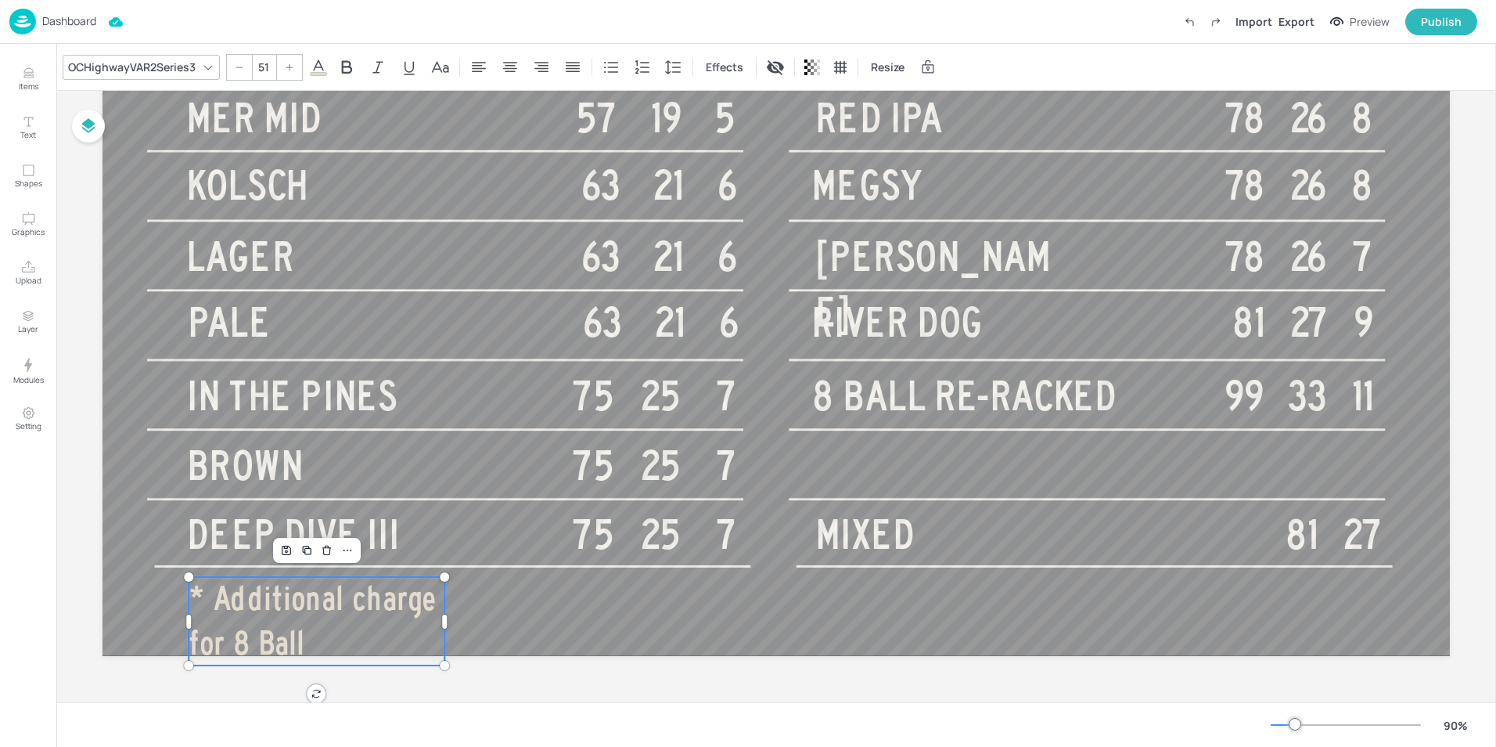
click at [240, 66] on icon at bounding box center [239, 67] width 9 height 9
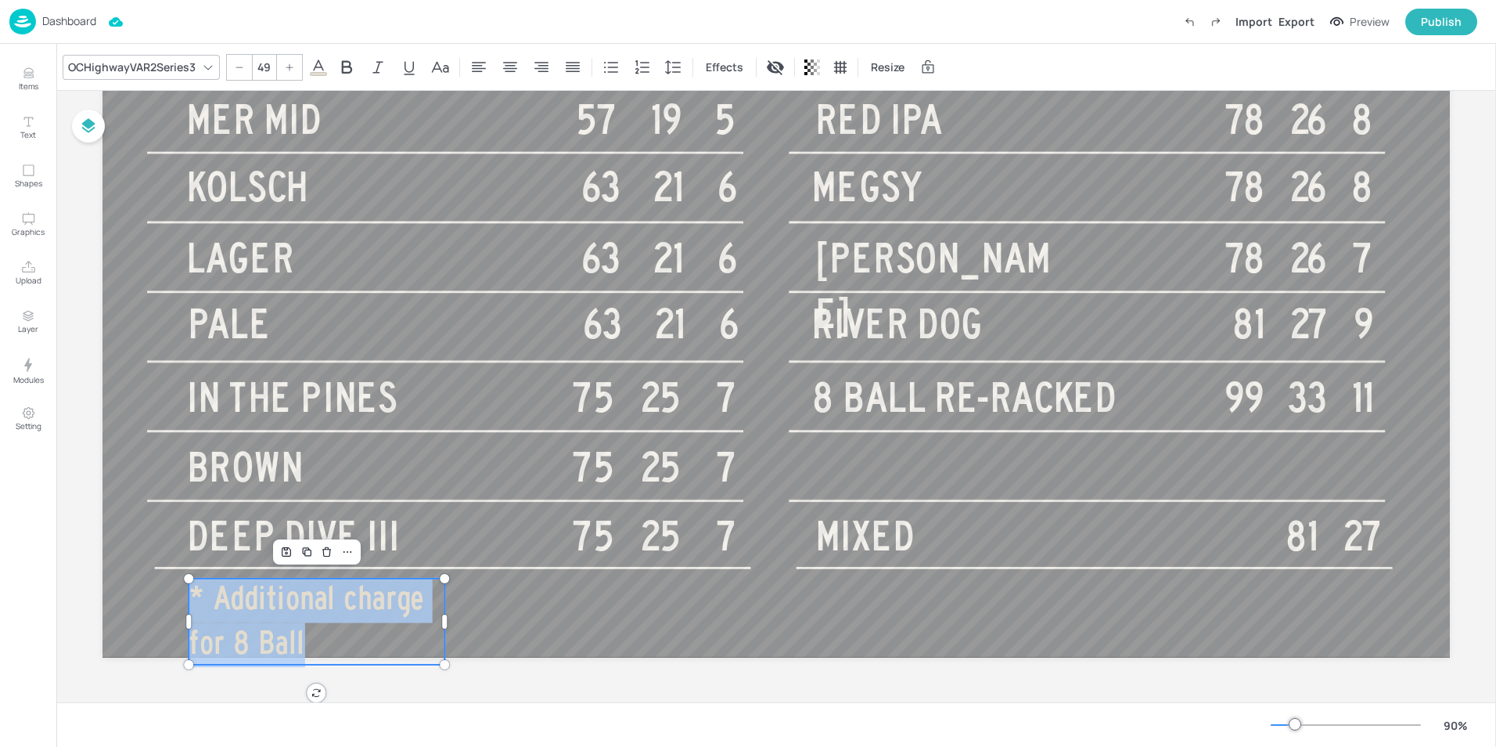
click at [240, 66] on icon at bounding box center [239, 67] width 9 height 9
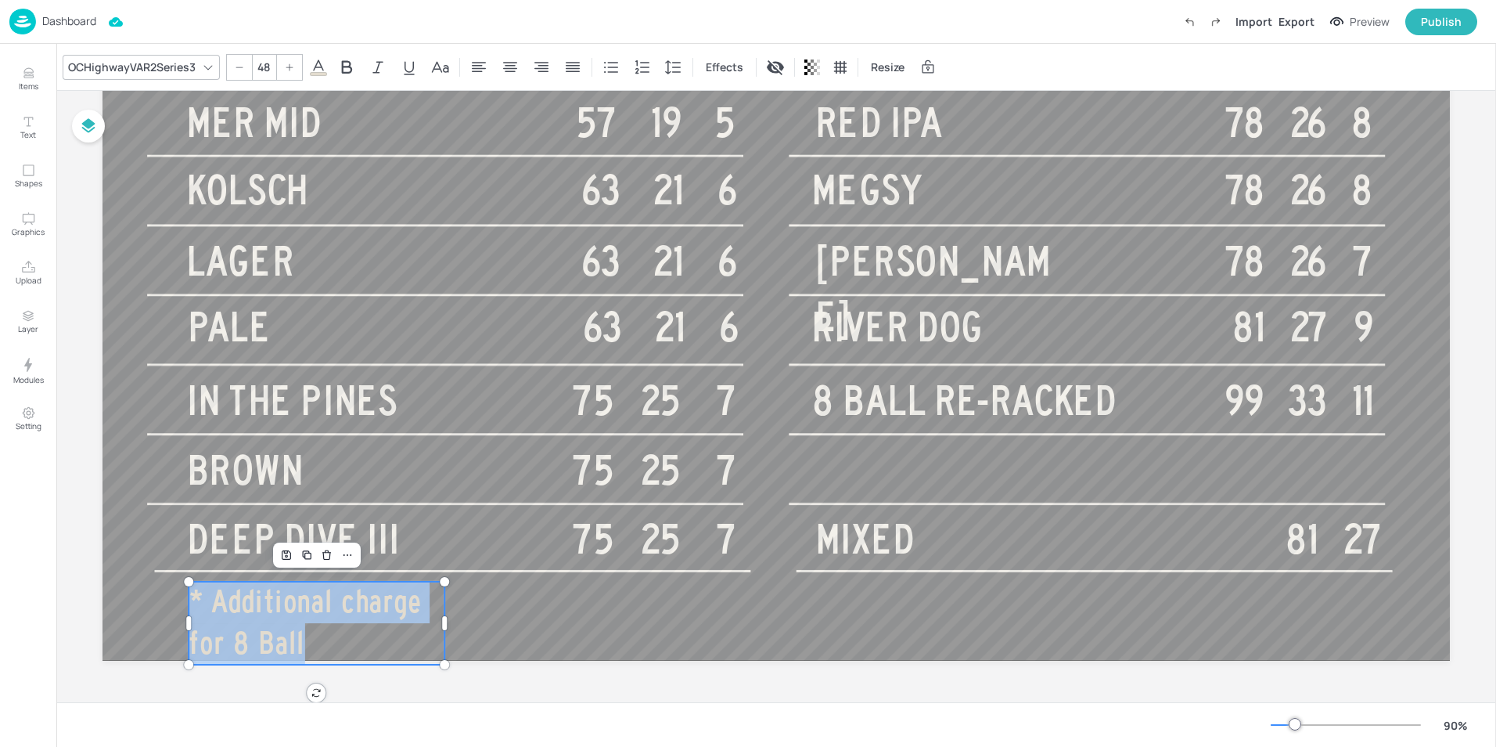
click at [240, 66] on icon at bounding box center [239, 67] width 9 height 9
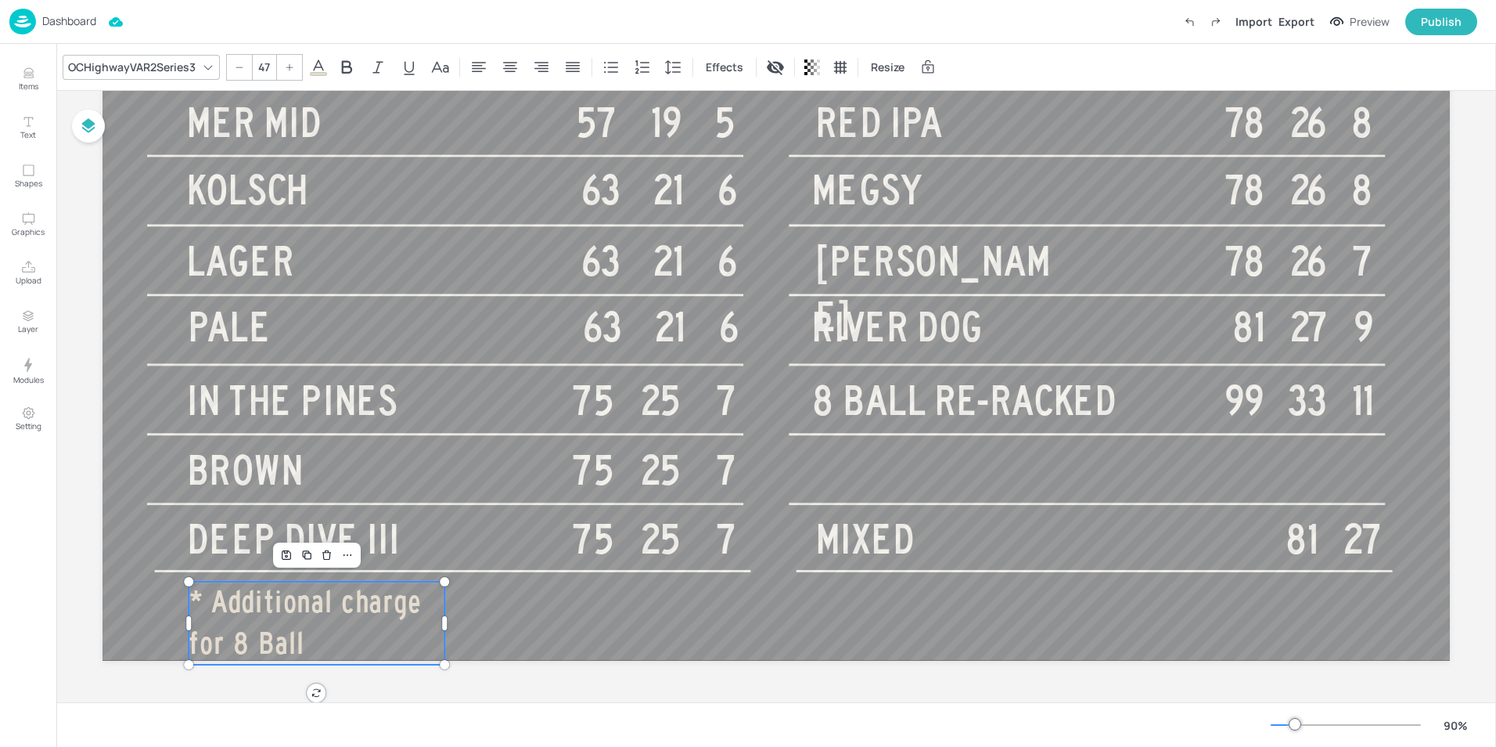
click at [240, 66] on icon at bounding box center [239, 67] width 9 height 9
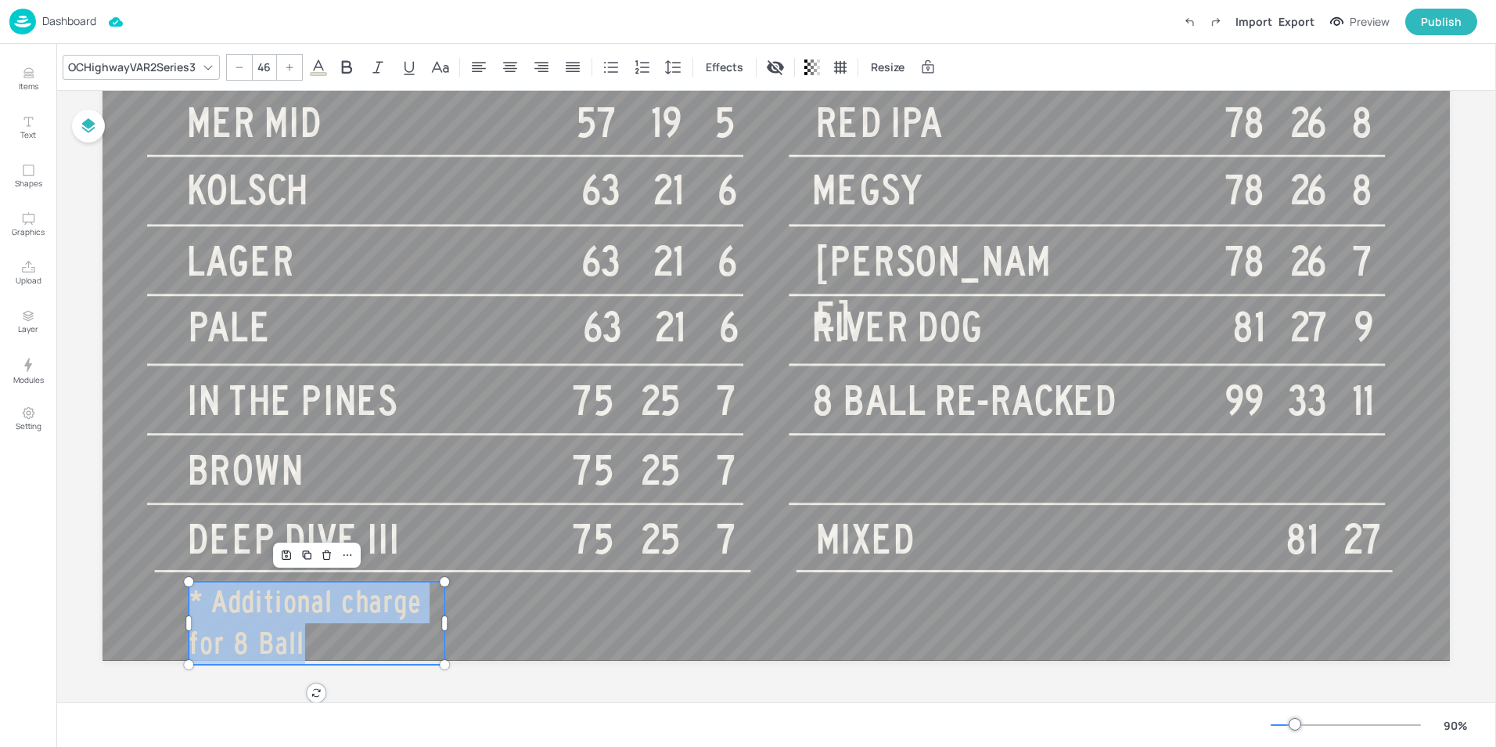
scroll to position [236, 0]
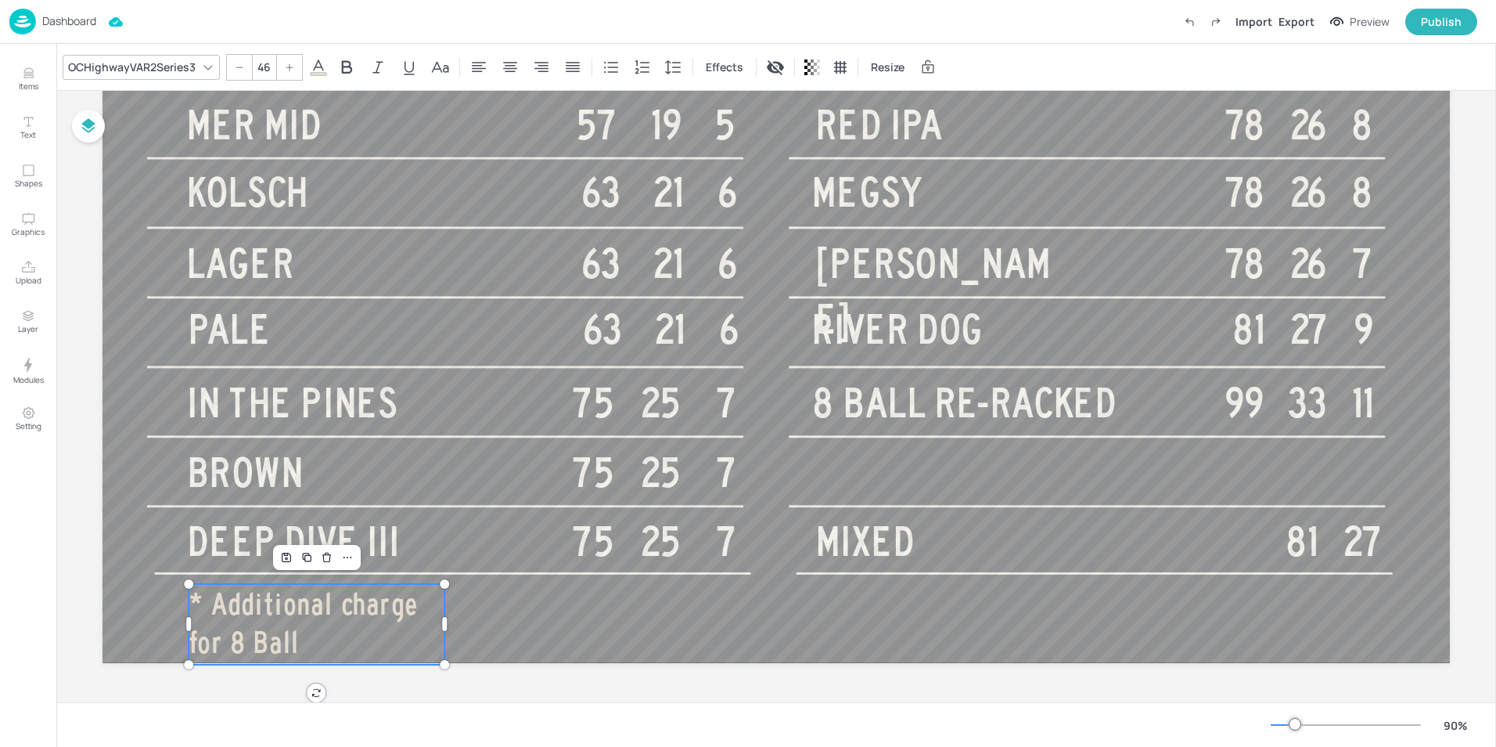
click at [240, 66] on icon at bounding box center [239, 67] width 9 height 9
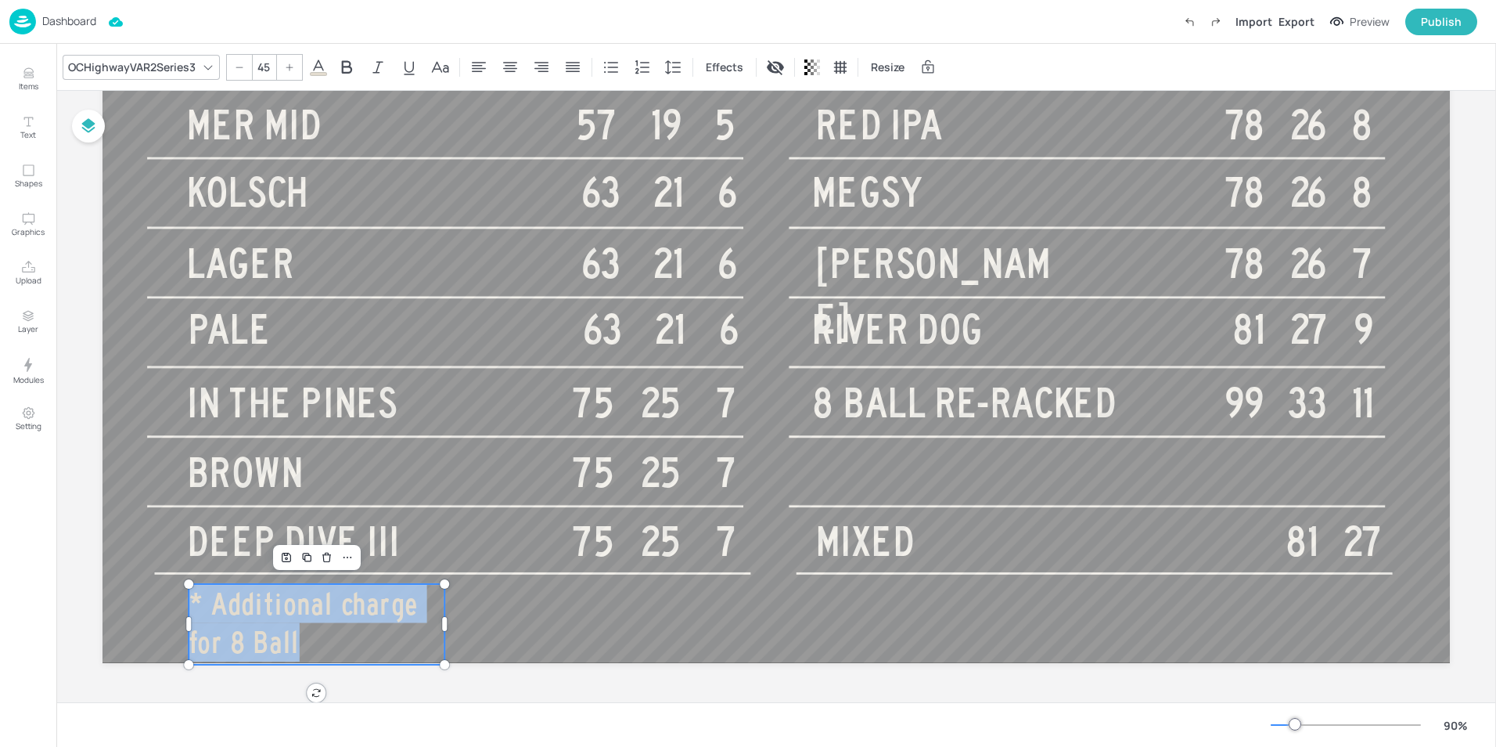
click at [240, 66] on icon at bounding box center [239, 67] width 9 height 9
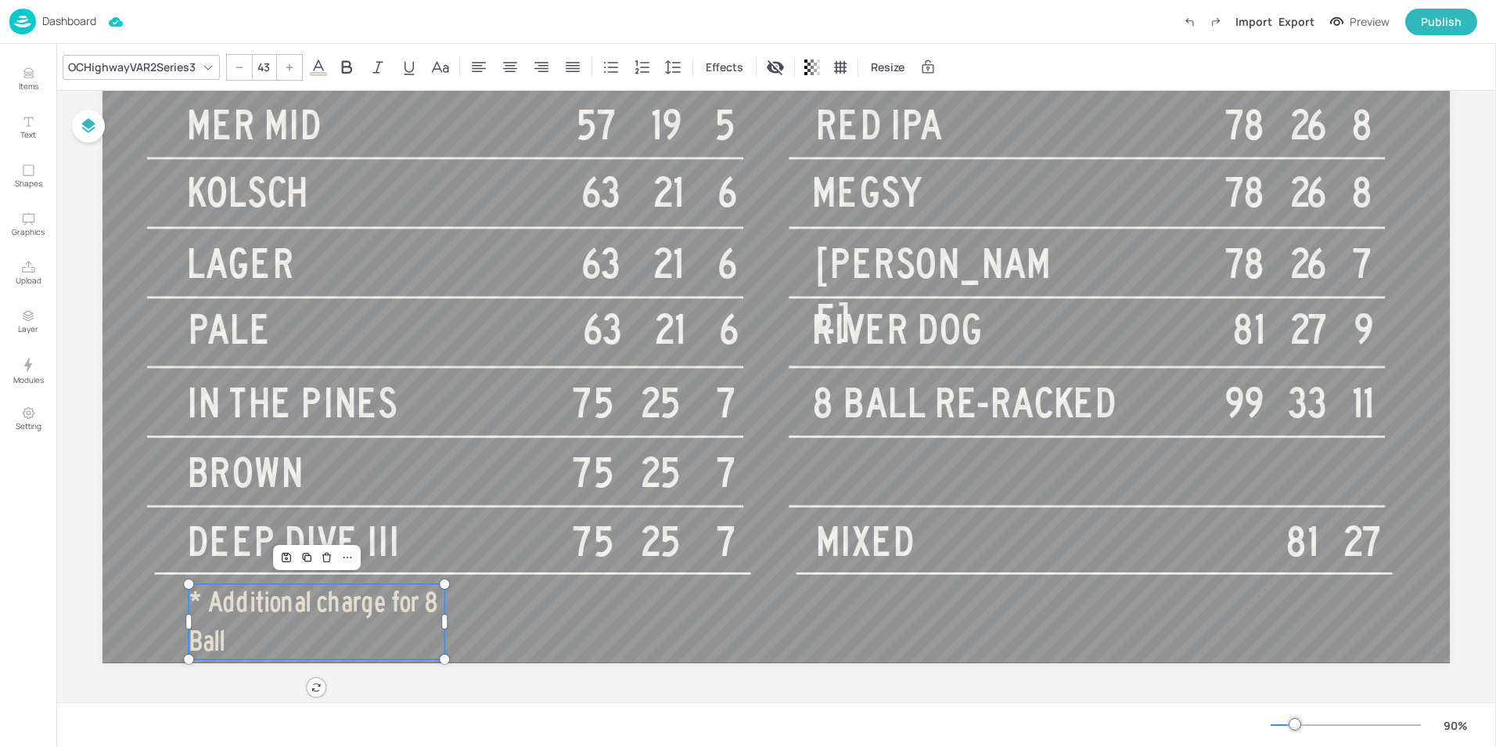
click at [240, 66] on icon at bounding box center [239, 67] width 9 height 9
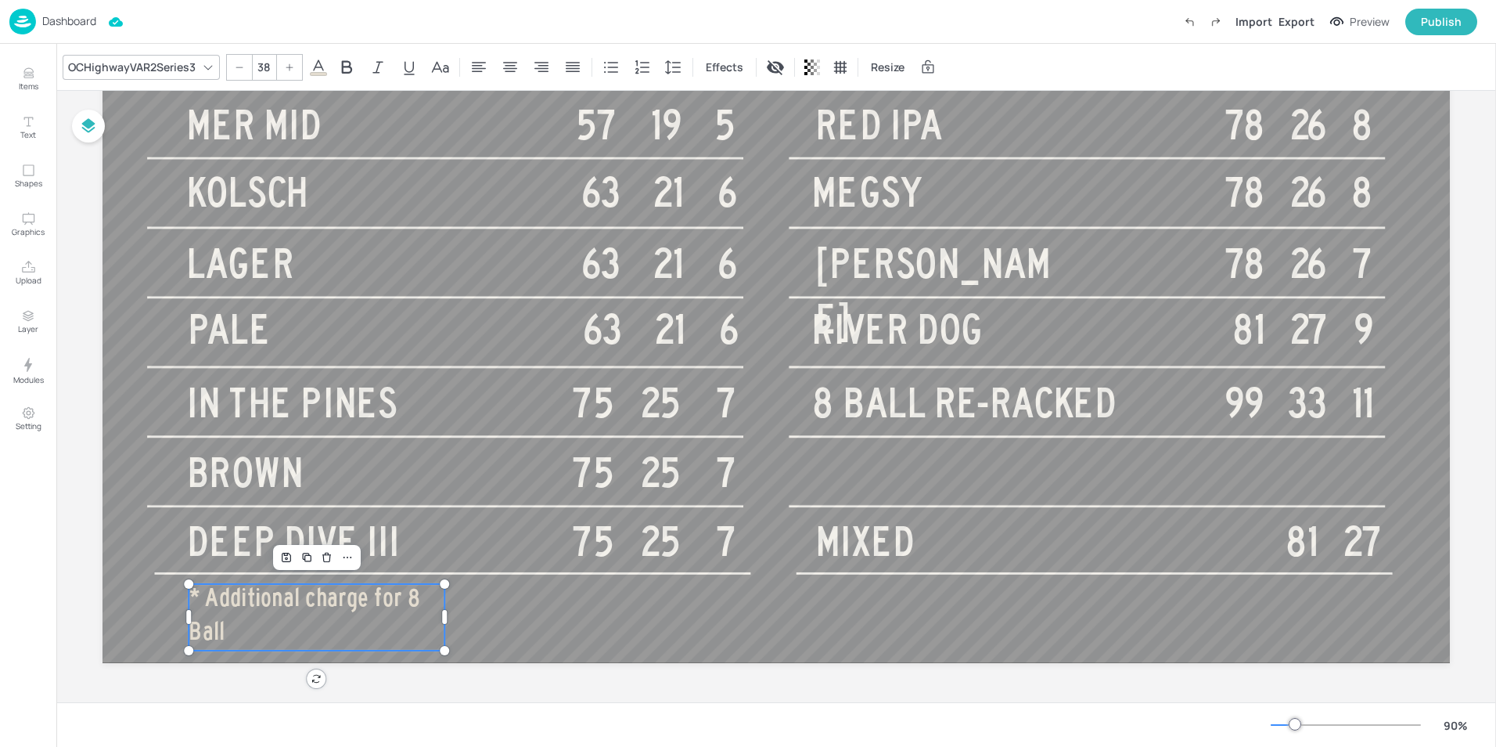
click at [240, 66] on icon at bounding box center [239, 67] width 9 height 9
type input "35"
click at [548, 617] on div at bounding box center [774, 542] width 1370 height 770
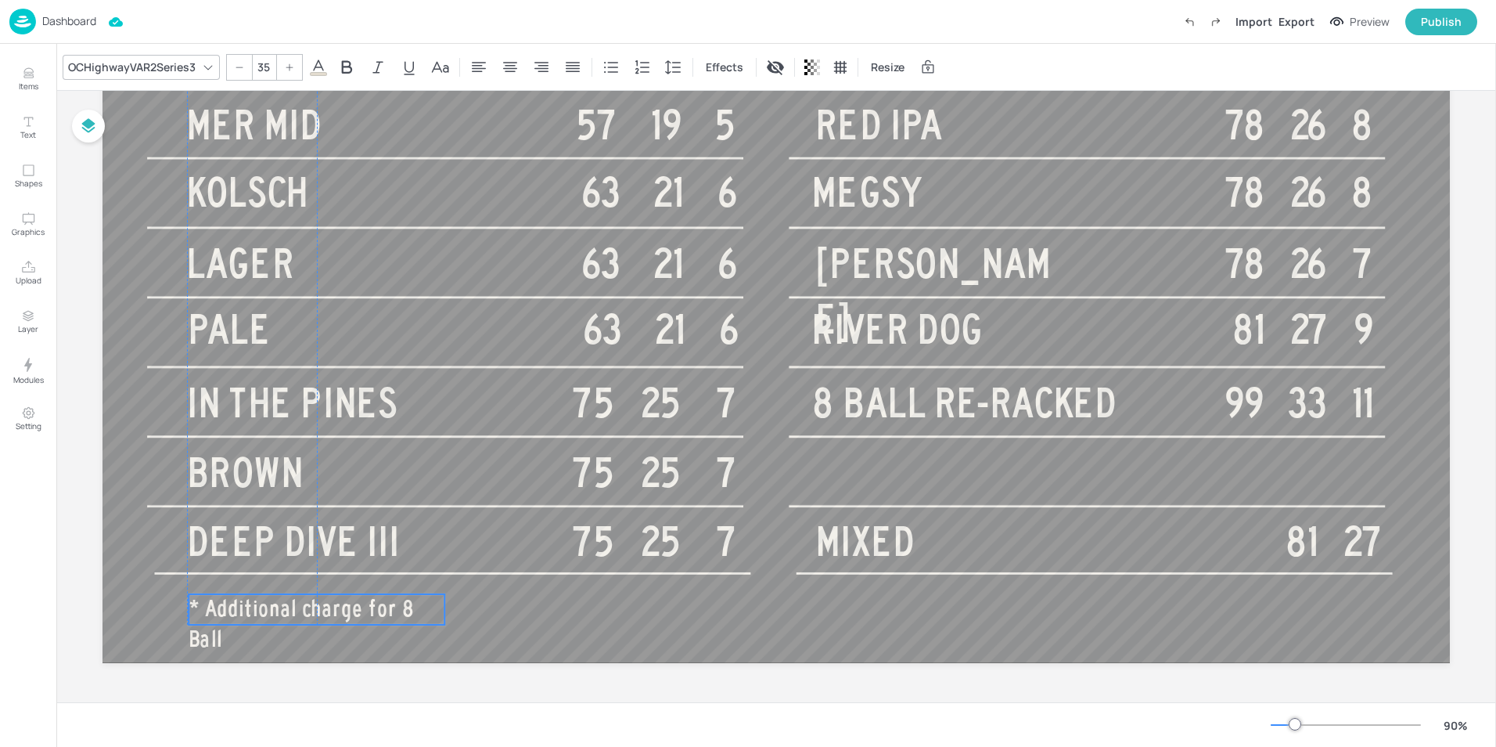
drag, startPoint x: 381, startPoint y: 607, endPoint x: 381, endPoint y: 618, distance: 10.2
click at [381, 618] on span "* Additional charge for 8 Ball" at bounding box center [301, 624] width 225 height 56
type input "64"
click at [903, 545] on span "MIXED" at bounding box center [865, 542] width 99 height 45
click at [923, 531] on p "MIXED" at bounding box center [944, 542] width 256 height 56
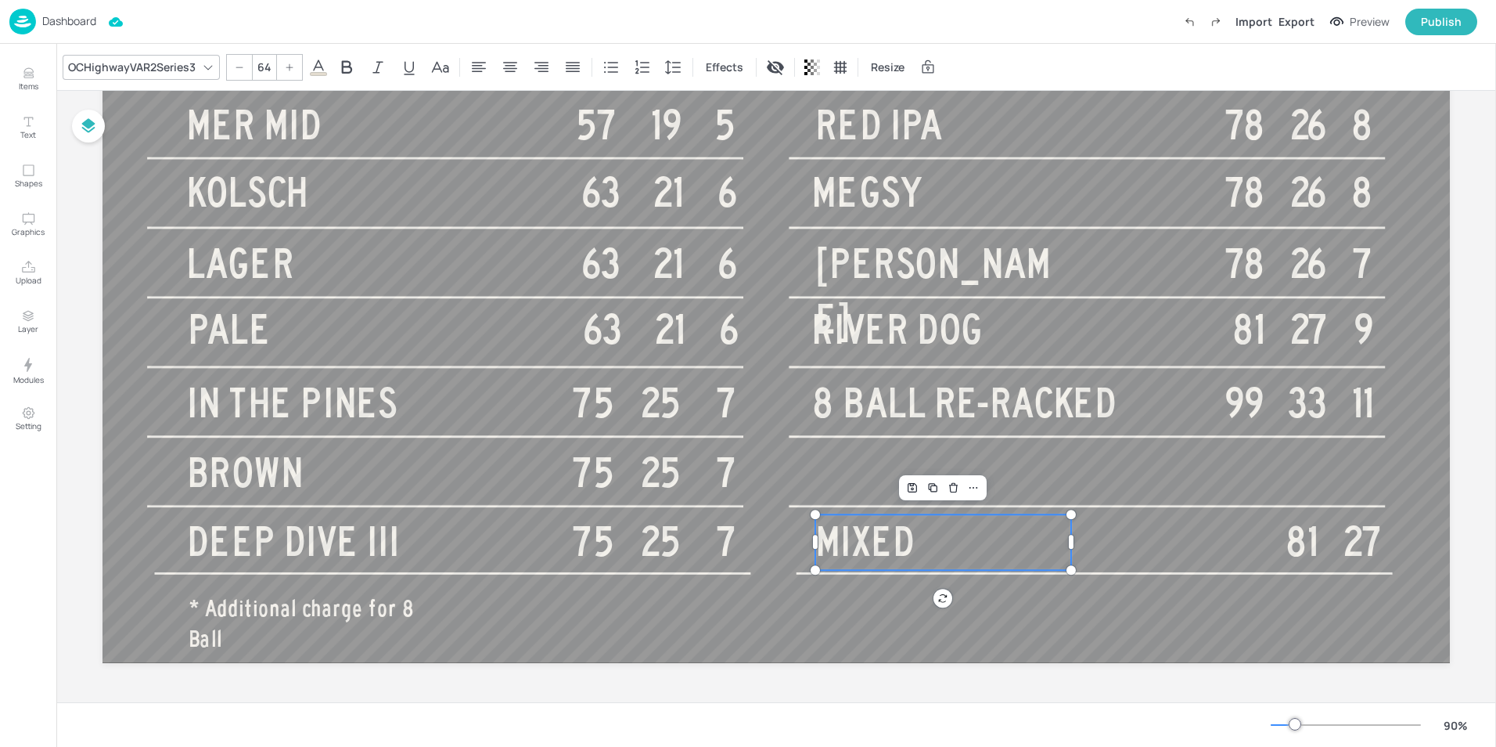
click at [923, 531] on p "MIXED" at bounding box center [944, 542] width 256 height 56
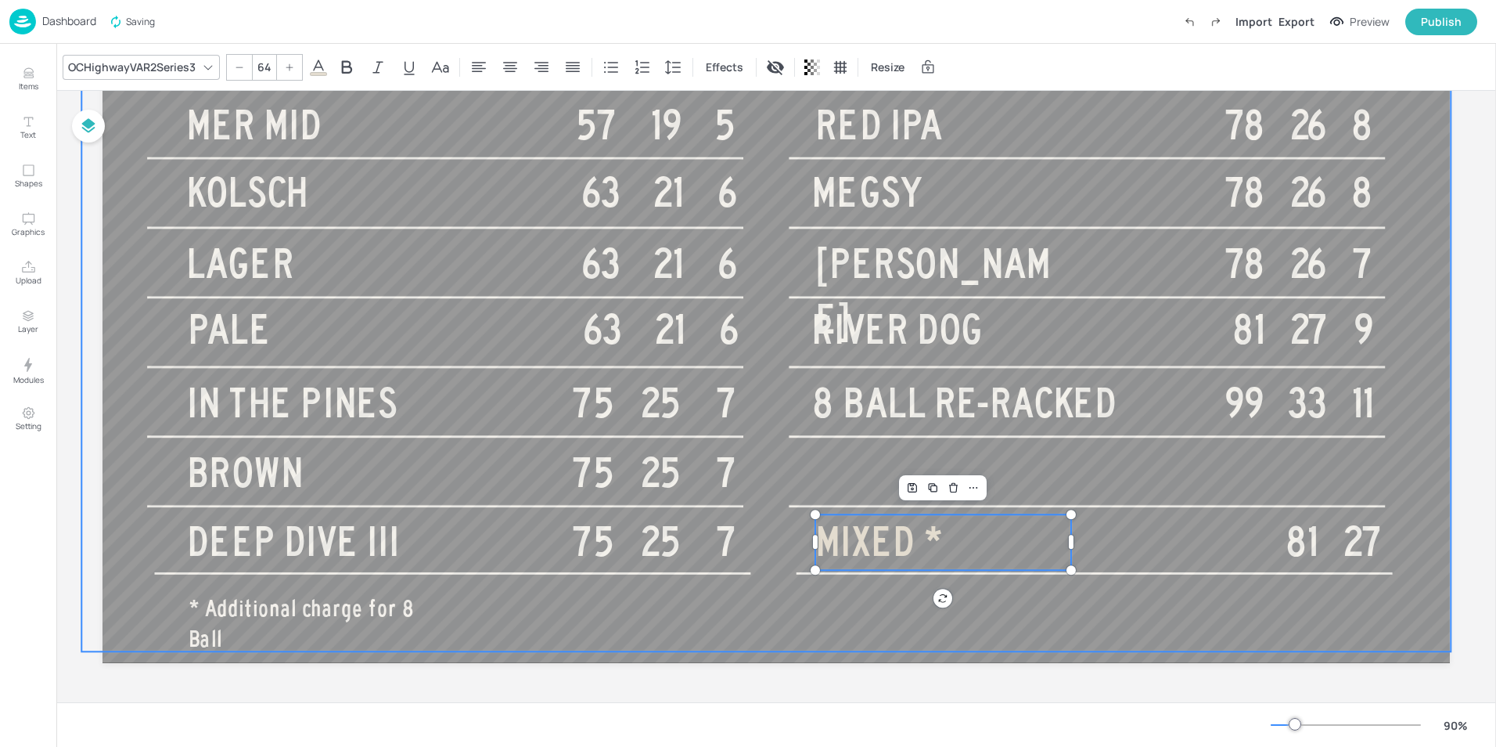
click at [1404, 482] on div at bounding box center [766, 266] width 1370 height 770
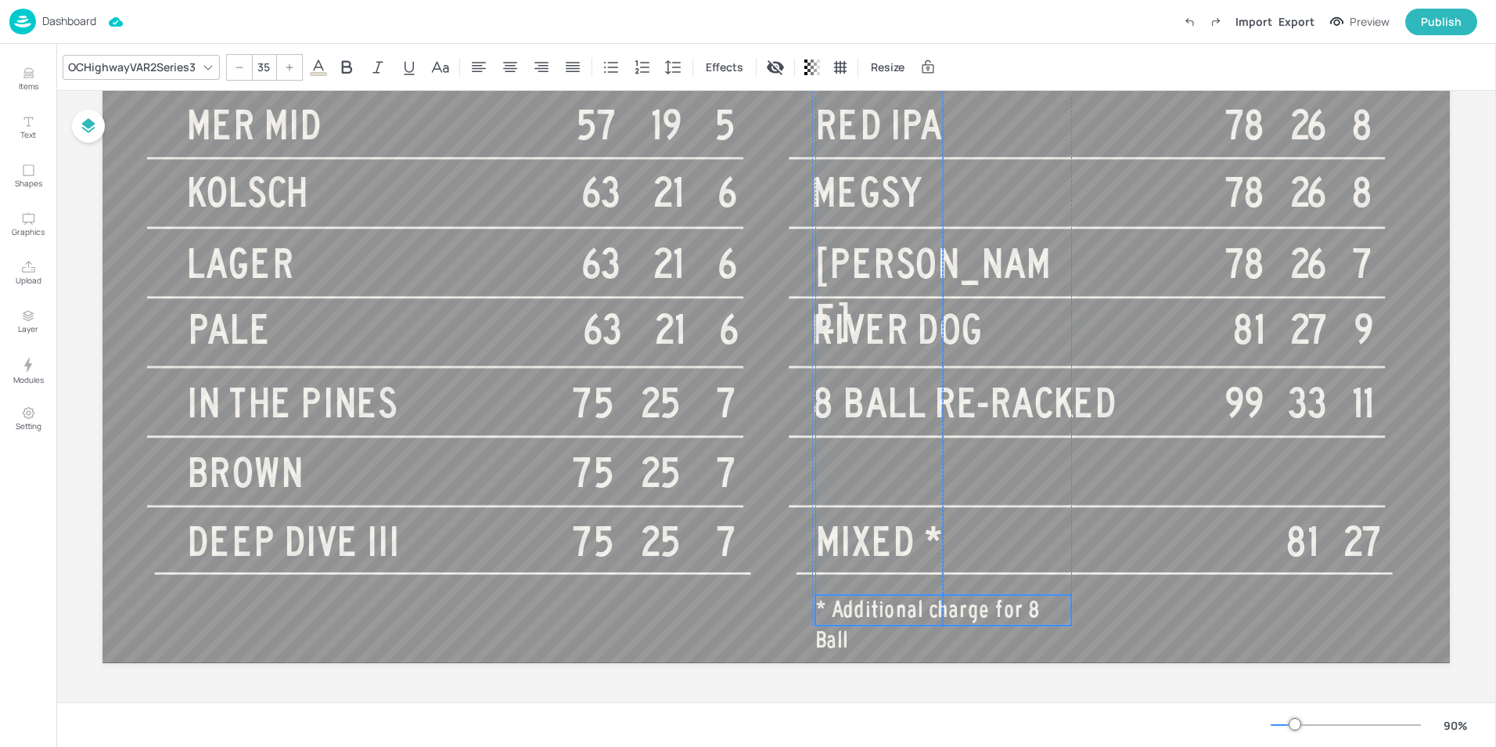
drag, startPoint x: 333, startPoint y: 614, endPoint x: 958, endPoint y: 614, distance: 625.4
click at [958, 614] on span "* Additional charge for 8 Ball" at bounding box center [928, 625] width 225 height 56
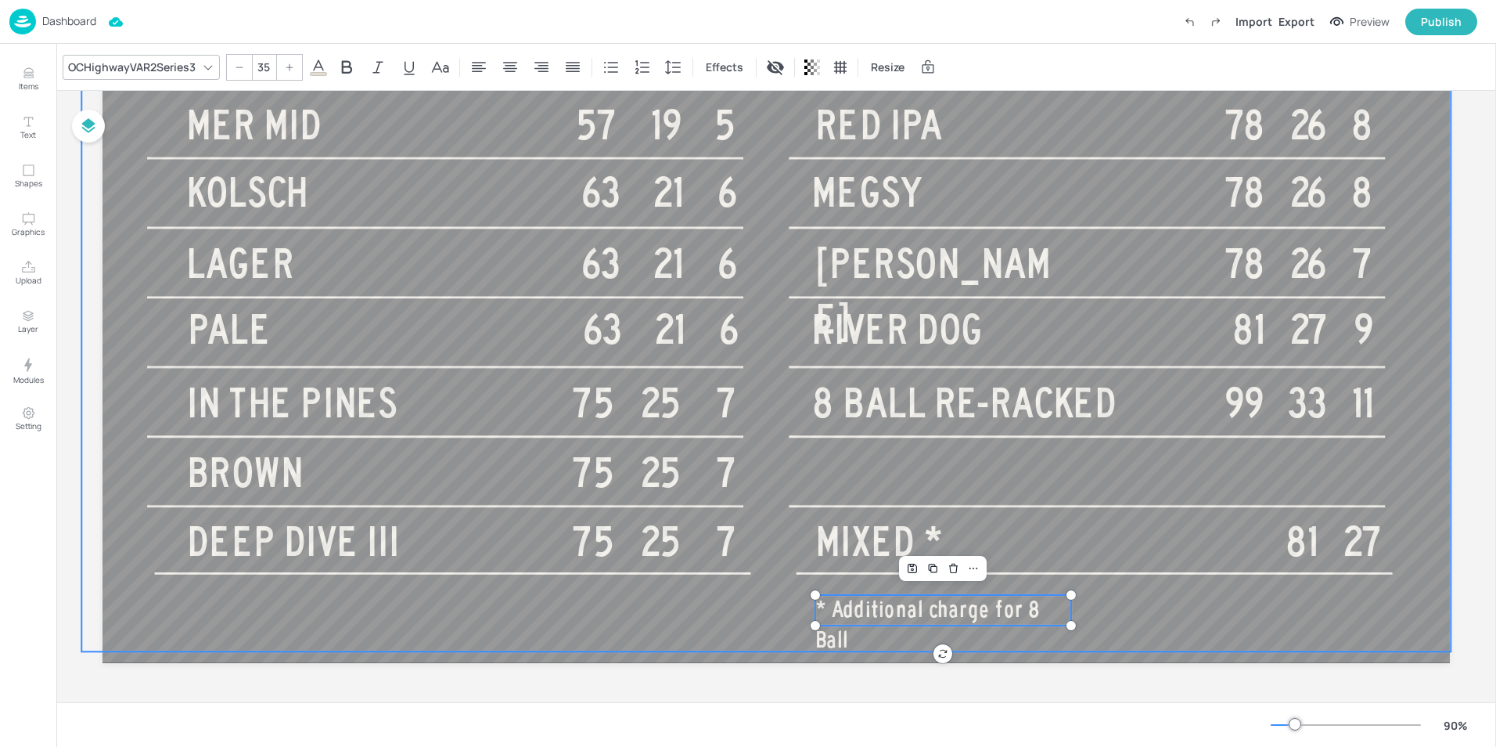
click at [1428, 495] on div at bounding box center [766, 266] width 1370 height 770
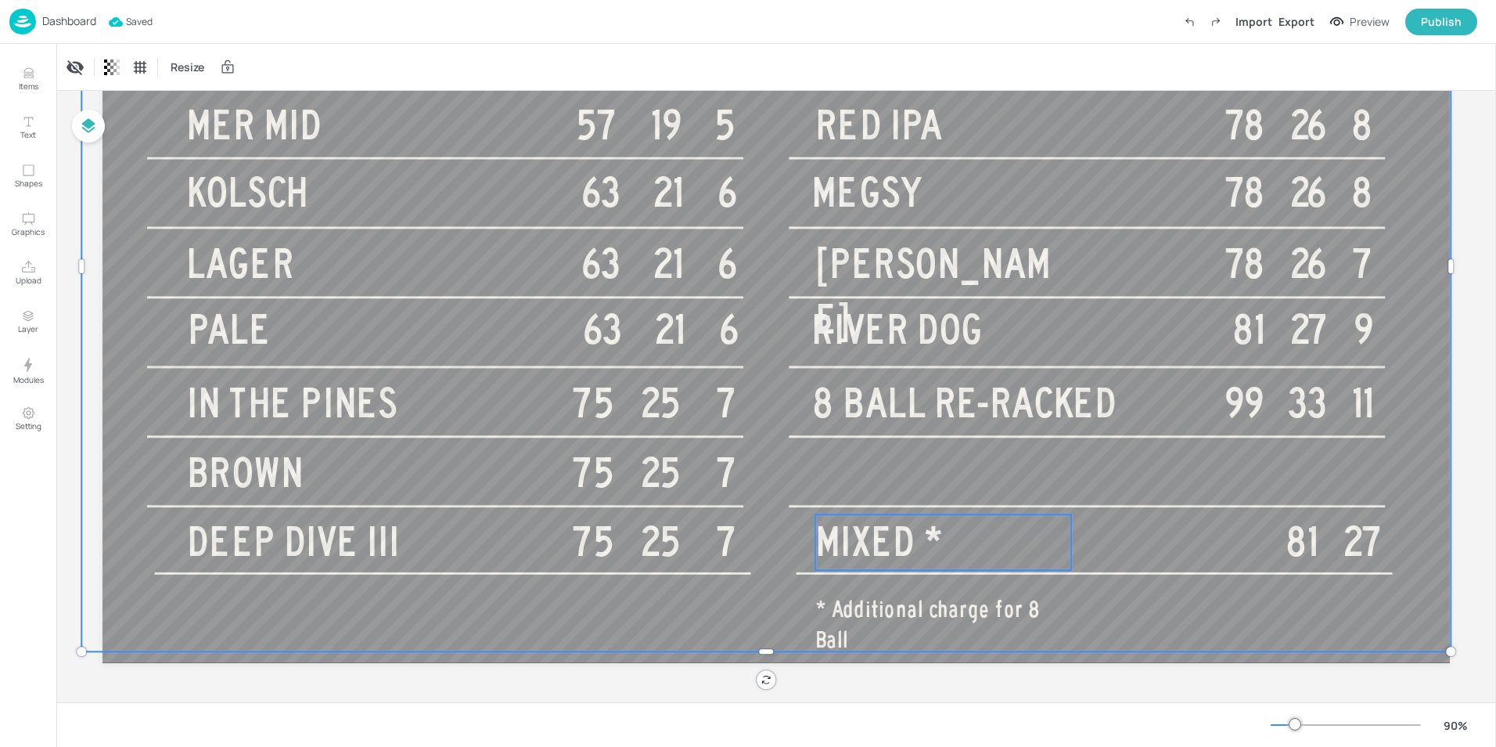
click at [924, 539] on span "MIXED *" at bounding box center [880, 542] width 128 height 45
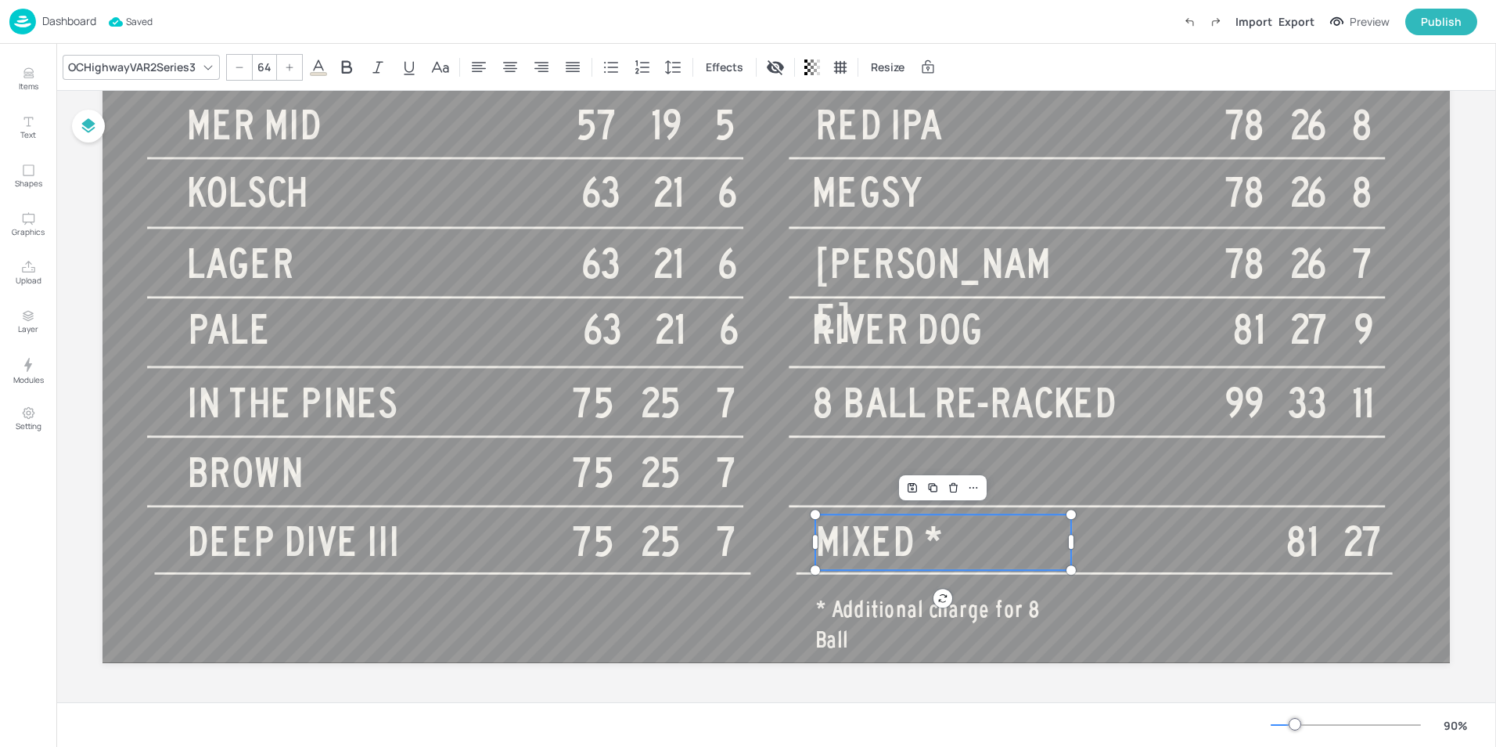
click at [924, 539] on span "MIXED *" at bounding box center [880, 542] width 128 height 45
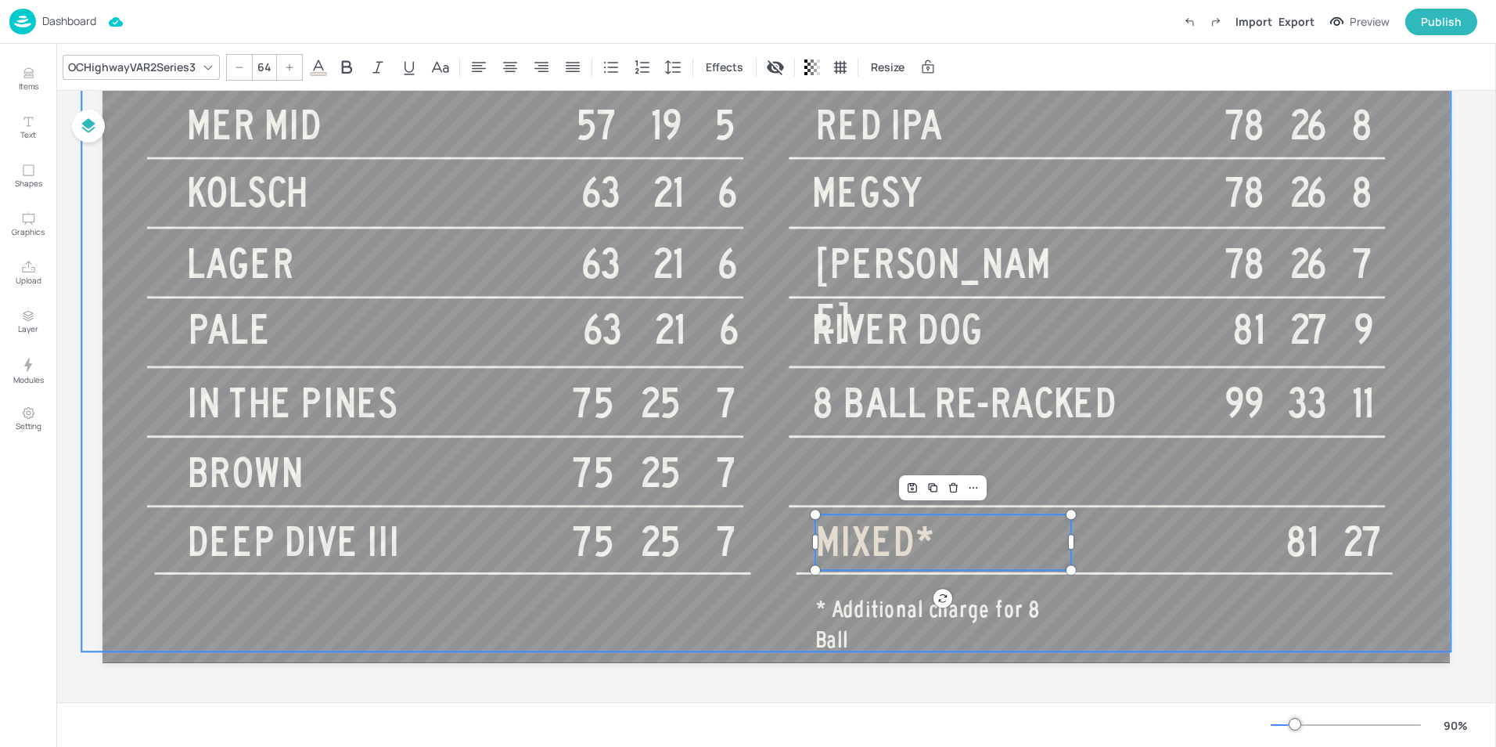
click at [1413, 509] on div at bounding box center [766, 266] width 1370 height 770
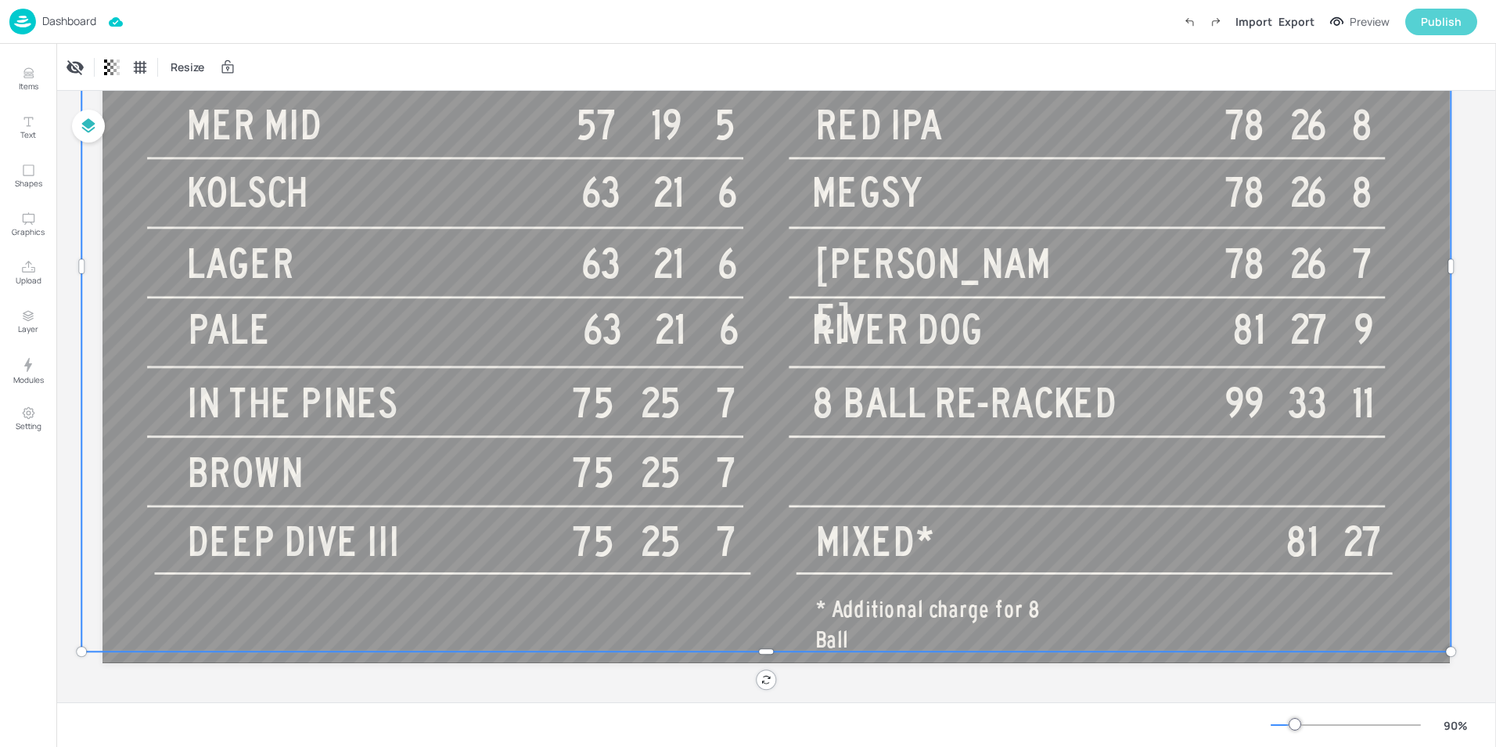
click at [1441, 31] on button "Publish" at bounding box center [1442, 22] width 72 height 27
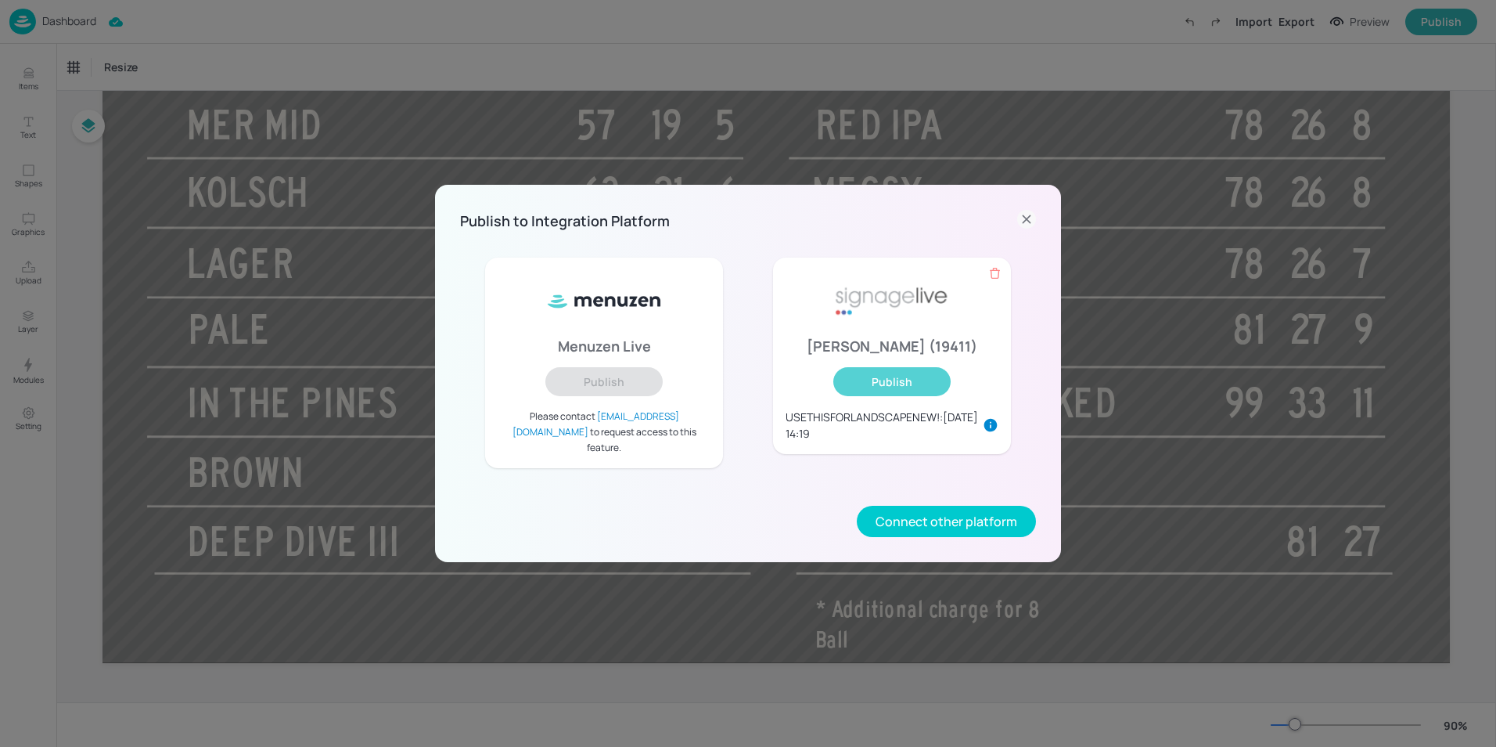
click at [874, 387] on button "Publish" at bounding box center [892, 381] width 117 height 29
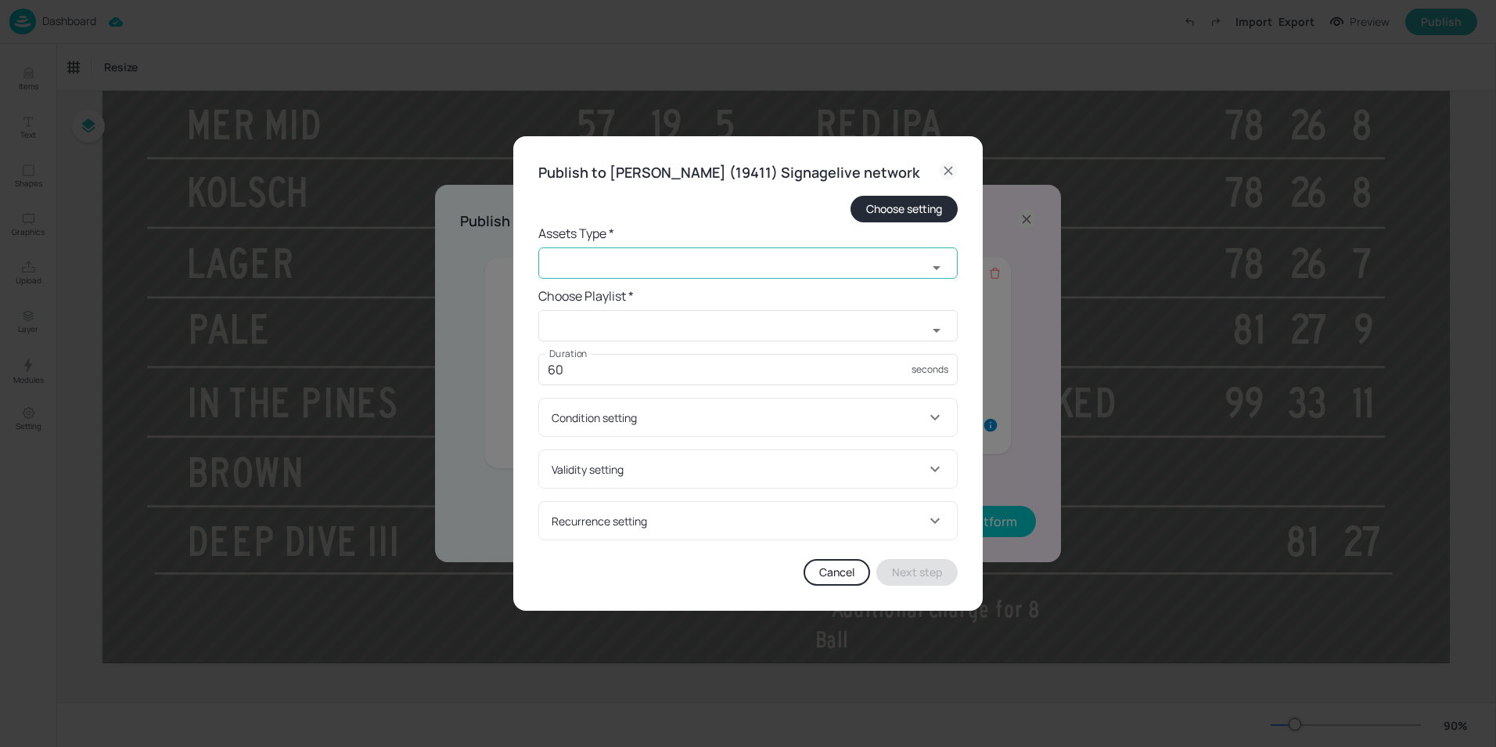
click at [595, 274] on input "text" at bounding box center [732, 262] width 389 height 31
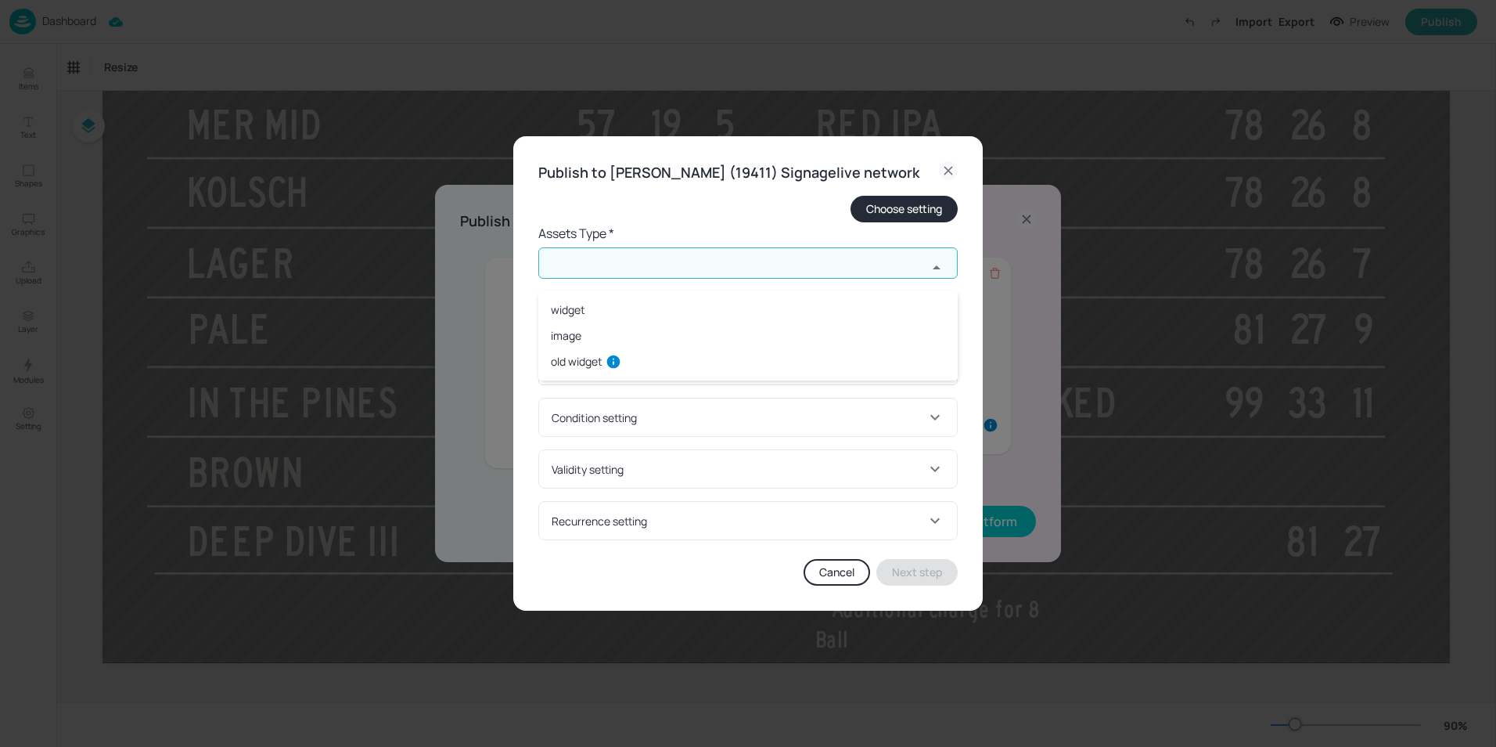
click at [563, 312] on li "widget" at bounding box center [748, 310] width 420 height 26
type input "widget"
click at [602, 341] on input "text" at bounding box center [732, 325] width 389 height 31
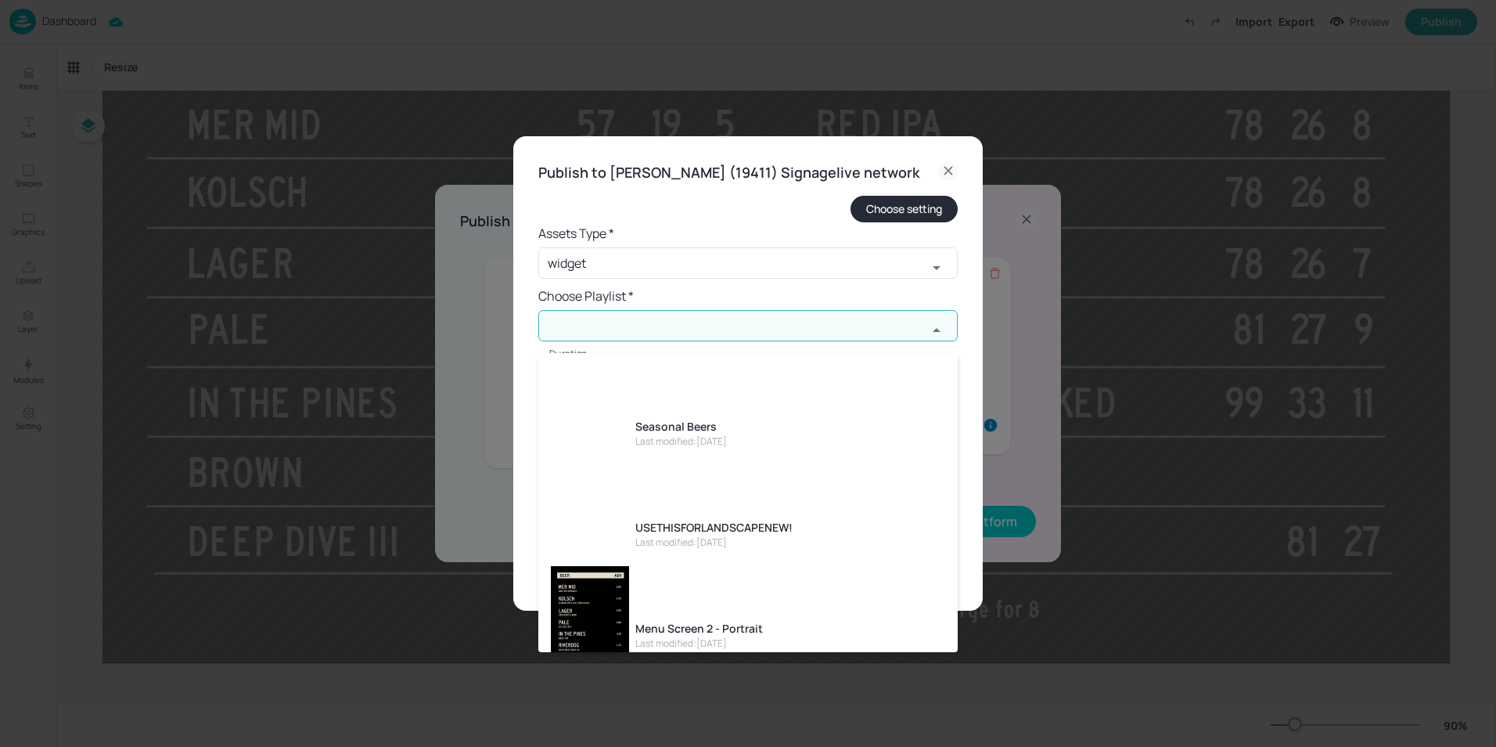
click at [705, 519] on div "USETHISFORLANDSCAPENEW!" at bounding box center [714, 527] width 157 height 16
type input "USETHISFORLANDSCAPENEW!"
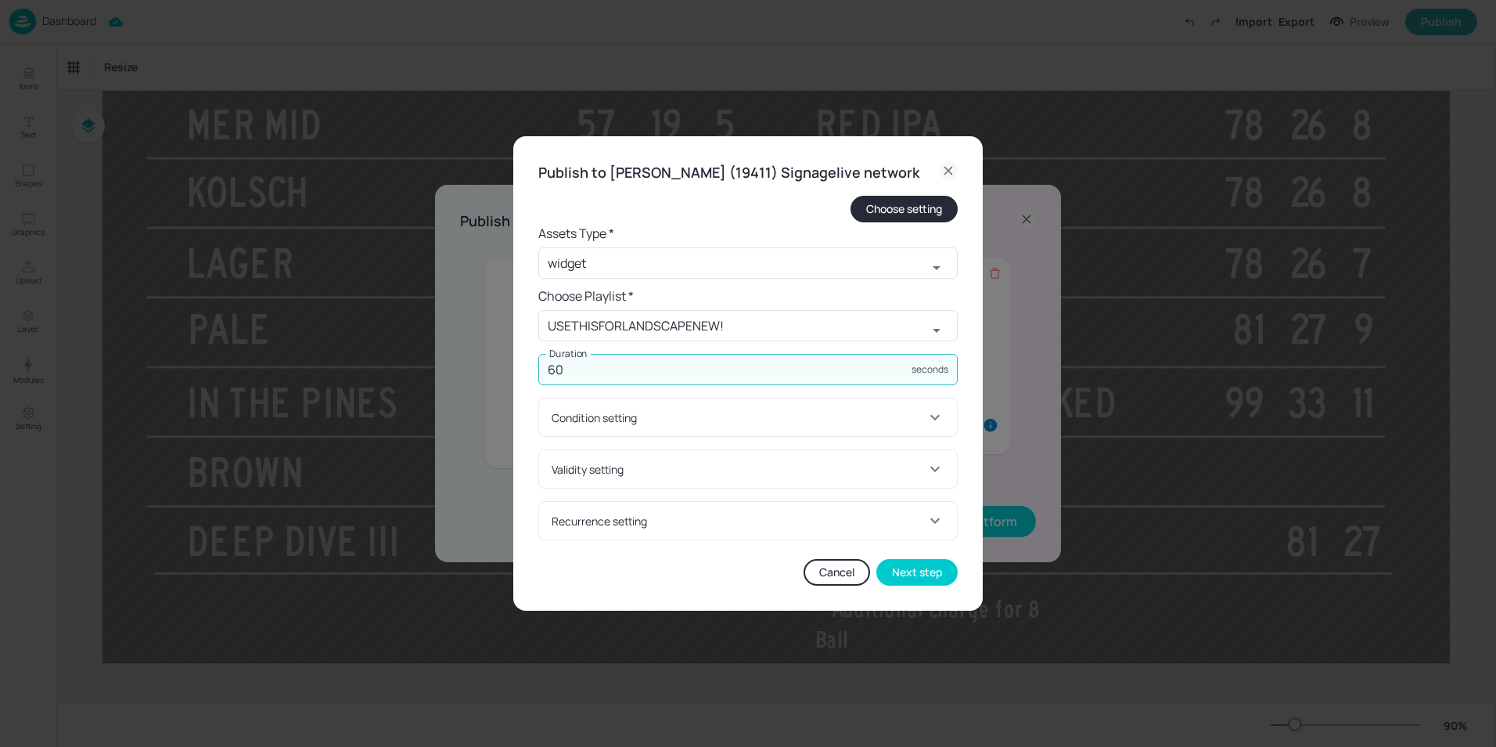
drag, startPoint x: 597, startPoint y: 386, endPoint x: 358, endPoint y: 362, distance: 240.6
click at [361, 362] on div "Publish to [PERSON_NAME] (19411) Signagelive network Choose setting Assets Type…" at bounding box center [748, 373] width 1496 height 747
type input "20"
click at [902, 580] on button "Next step" at bounding box center [917, 572] width 81 height 27
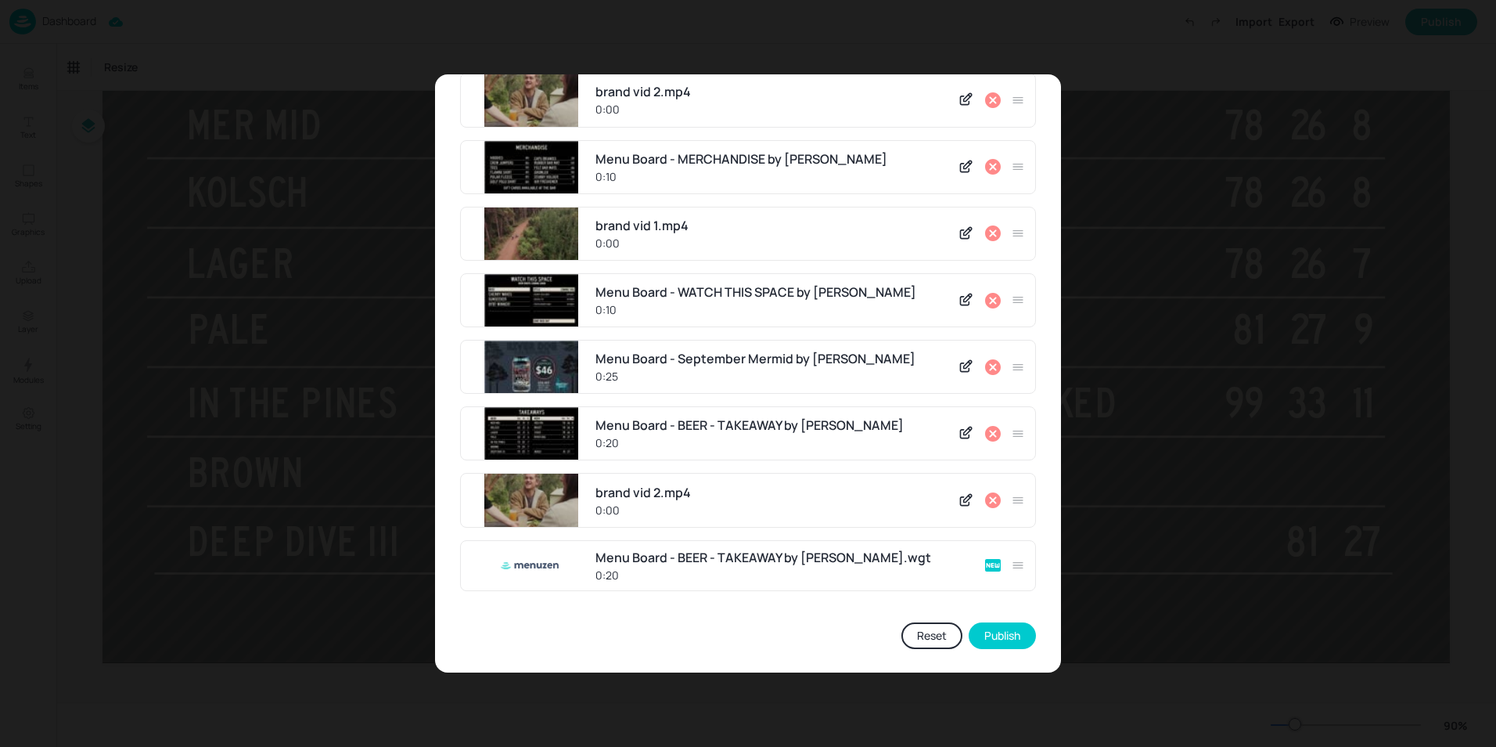
scroll to position [463, 0]
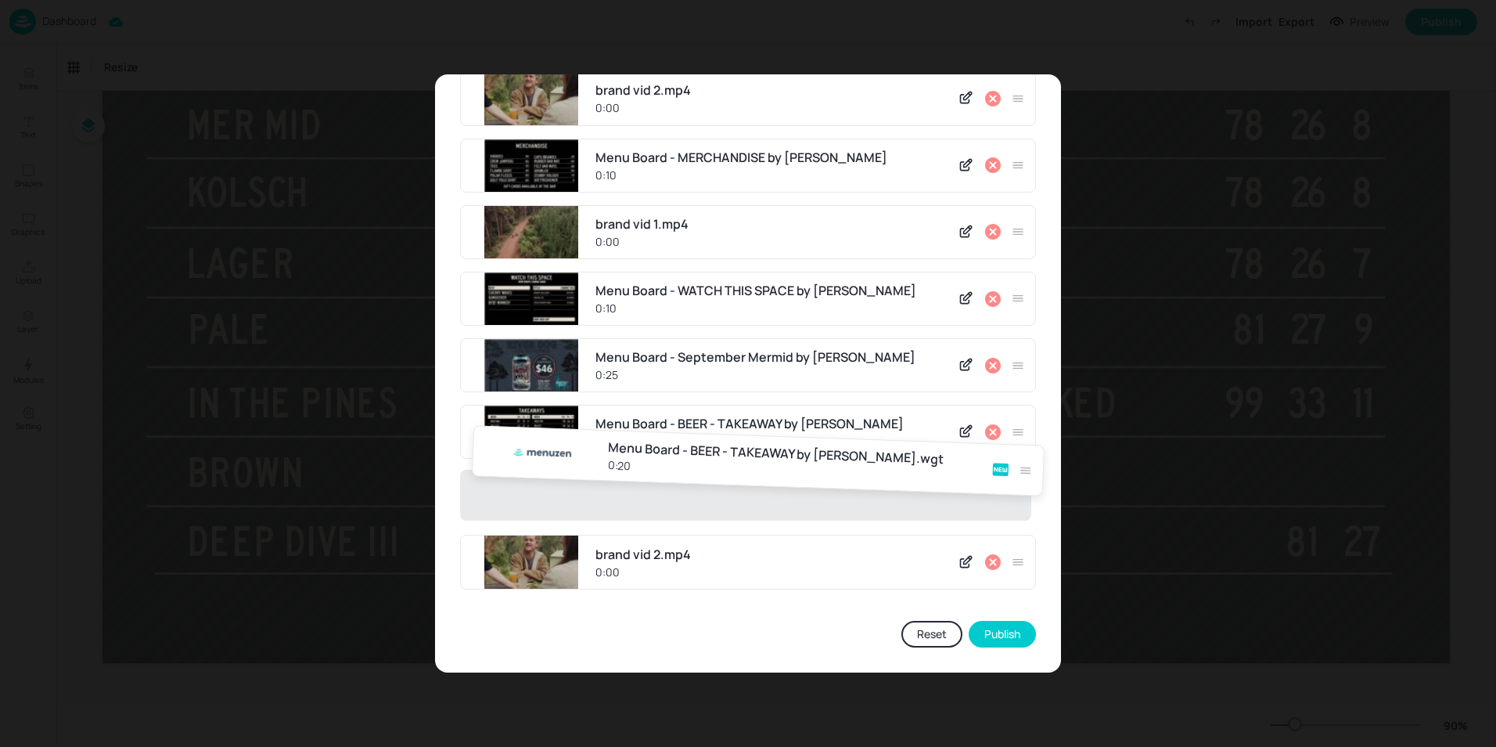
drag, startPoint x: 1017, startPoint y: 564, endPoint x: 1029, endPoint y: 452, distance: 112.6
click at [1029, 452] on div "Menu Board - WATCH THIS SPACE by Menuzen 0:10 Menu Board - BEER - TAKEAWAY by M…" at bounding box center [748, 136] width 576 height 930
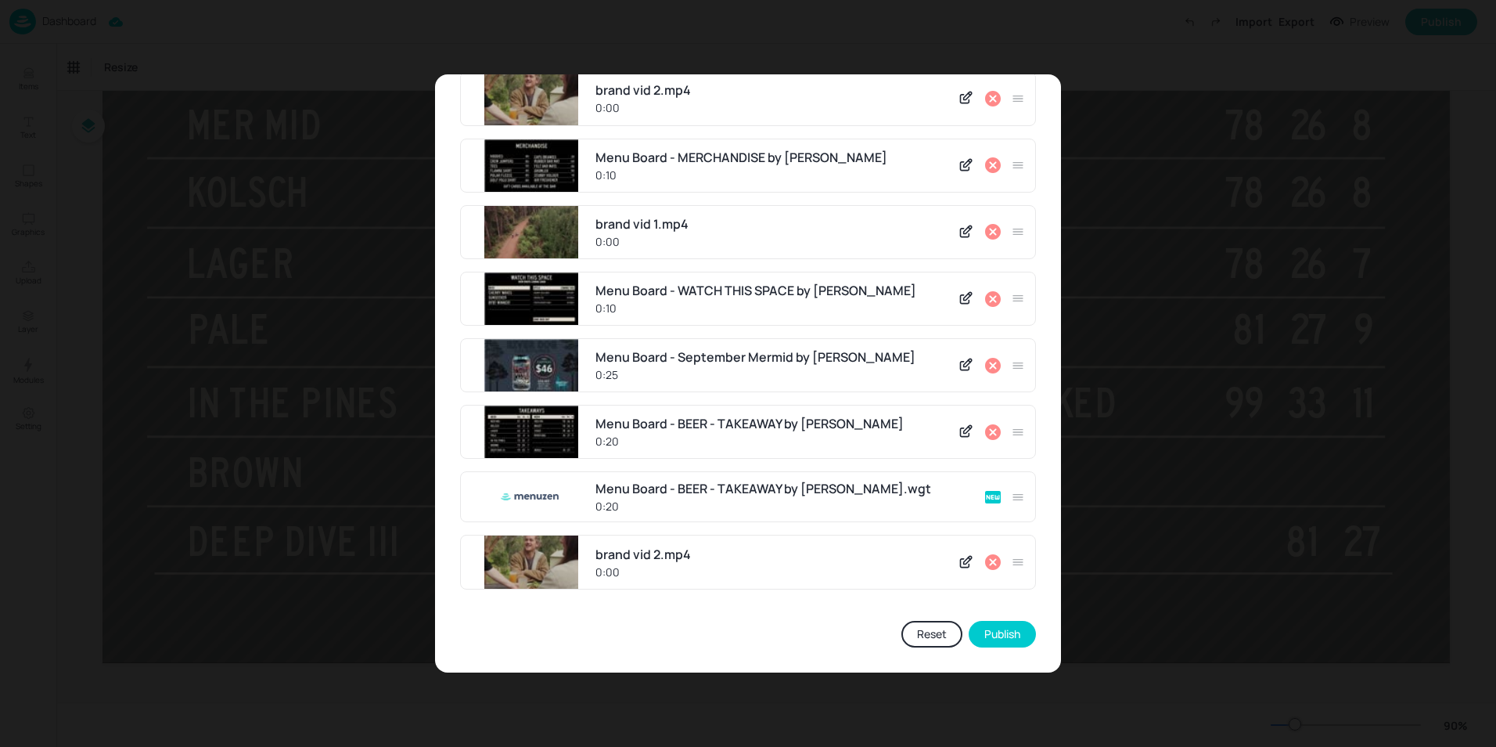
click at [987, 430] on icon at bounding box center [993, 432] width 19 height 19
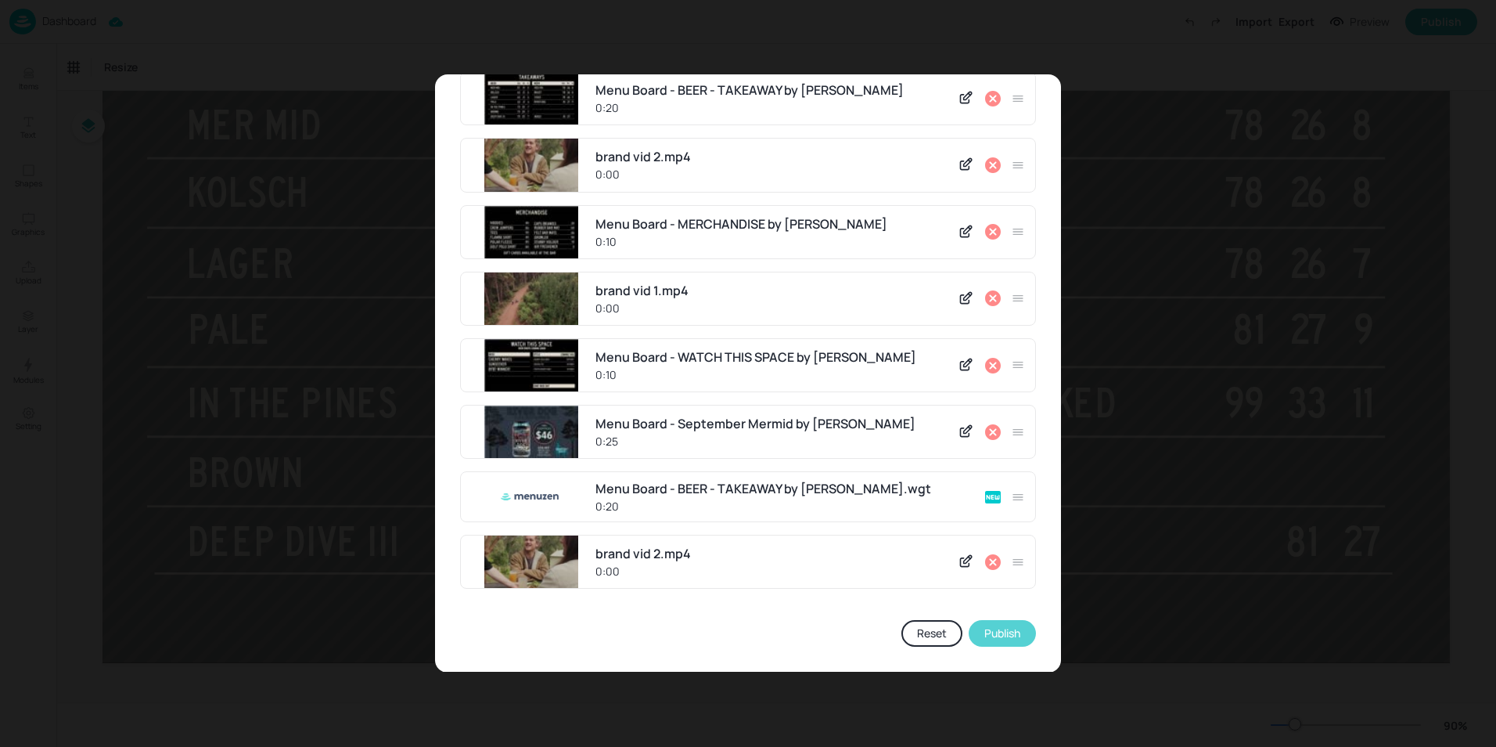
click at [977, 627] on button "Publish" at bounding box center [1002, 633] width 67 height 27
